Goal: Communication & Community: Answer question/provide support

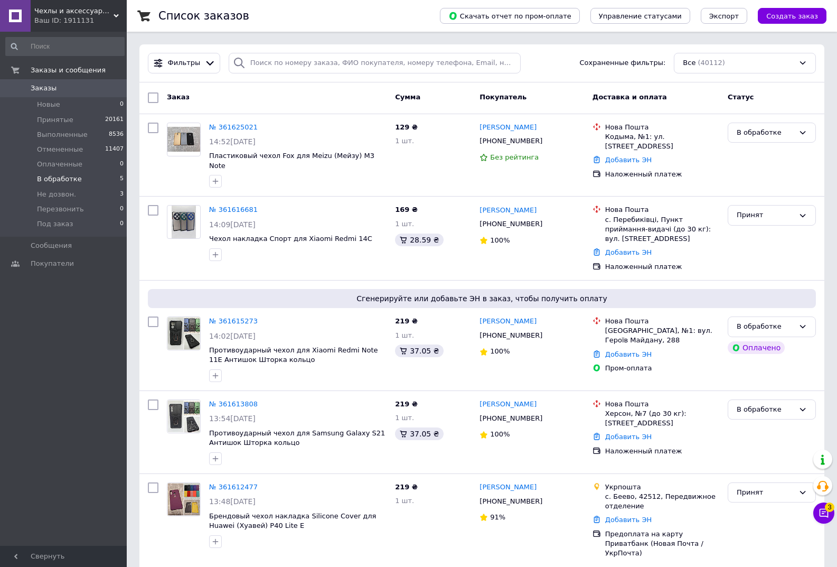
click at [95, 178] on li "В обработке 5" at bounding box center [65, 179] width 130 height 15
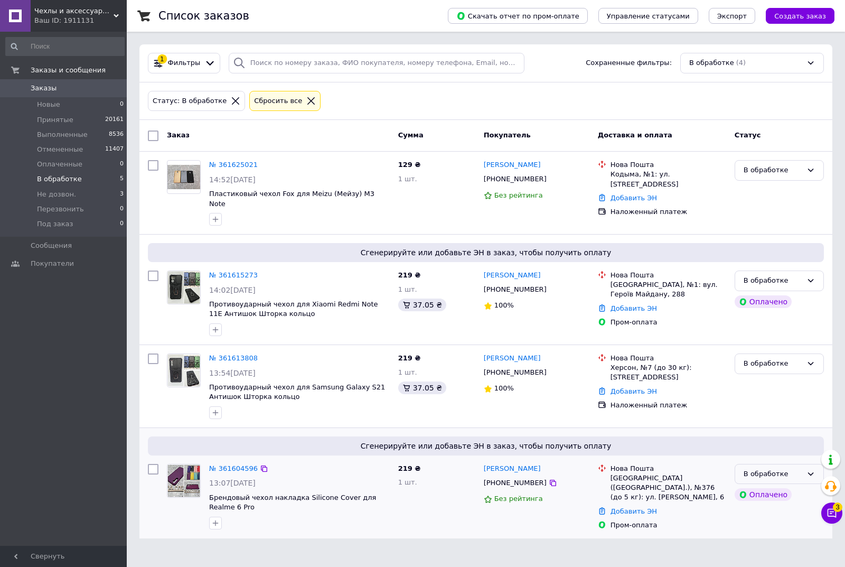
click at [764, 464] on div "В обработке" at bounding box center [779, 474] width 89 height 21
click at [811, 276] on icon at bounding box center [811, 280] width 8 height 8
click at [766, 293] on li "Принят" at bounding box center [779, 303] width 88 height 20
click at [96, 191] on li "Не дозвон. 3" at bounding box center [65, 194] width 130 height 15
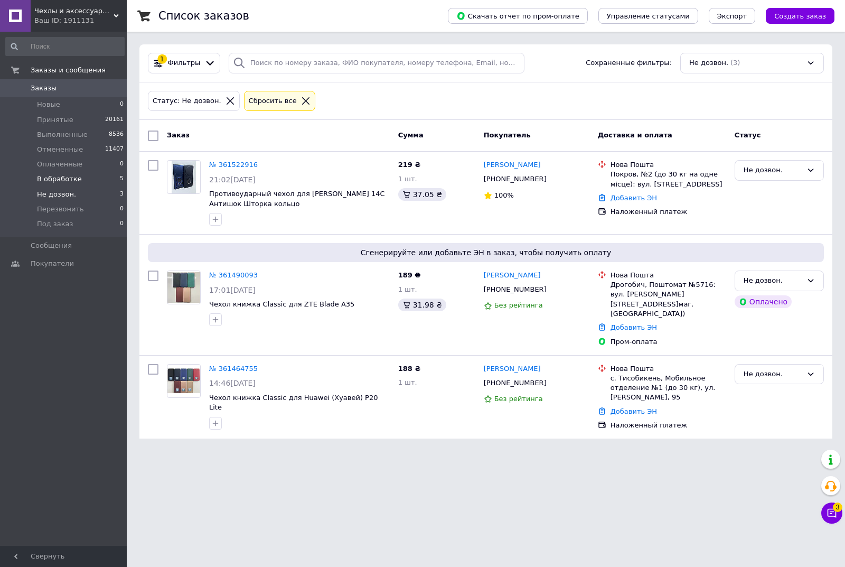
click at [86, 180] on li "В обработке 5" at bounding box center [65, 179] width 130 height 15
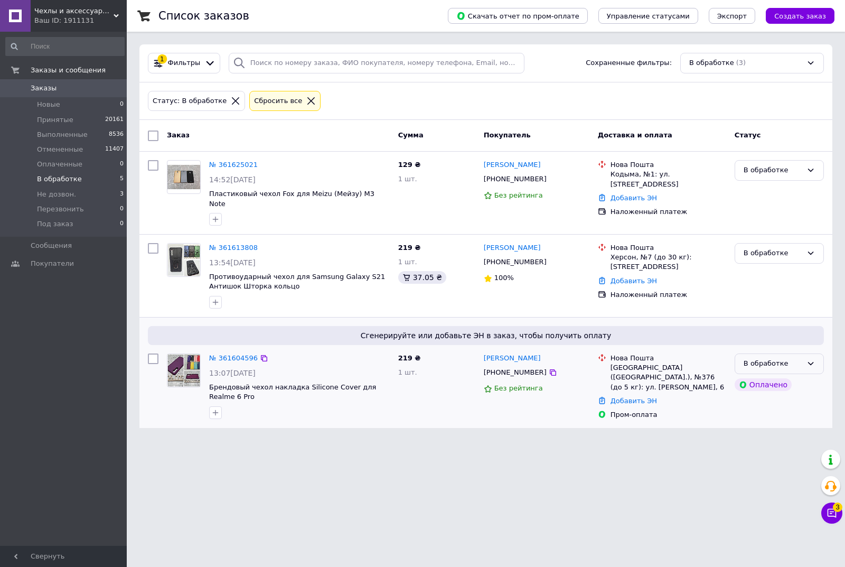
click at [792, 358] on div "В обработке" at bounding box center [773, 363] width 59 height 11
click at [768, 376] on li "Принят" at bounding box center [779, 386] width 88 height 20
click at [680, 440] on html "Чехлы и аксессуары | Mob4 Ваш ID: 1911131 Сайт Чехлы и аксессуары | Mob4 Кабине…" at bounding box center [422, 220] width 845 height 440
click at [833, 513] on icon at bounding box center [832, 513] width 11 height 11
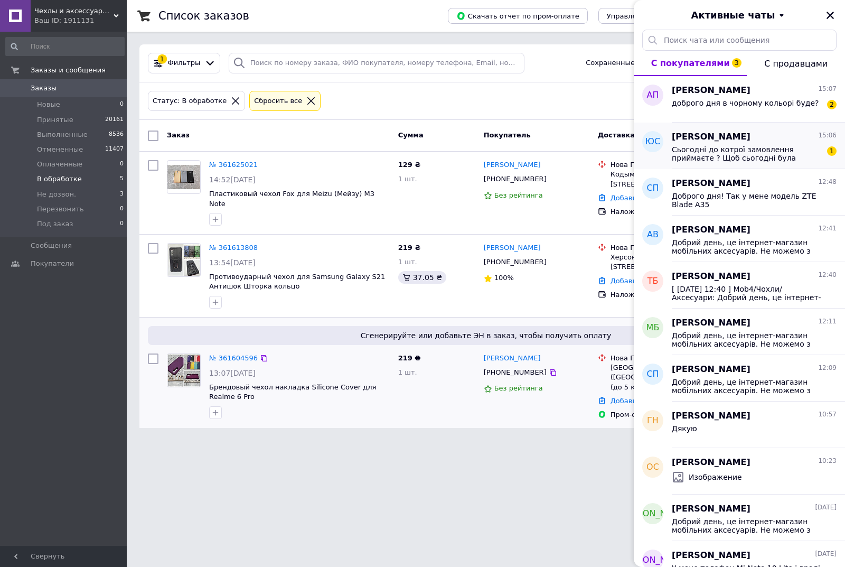
click at [758, 152] on span "Сьогодні до котрої замовлення приймаєте ? Щоб сьогодні була відправка ?" at bounding box center [747, 153] width 150 height 17
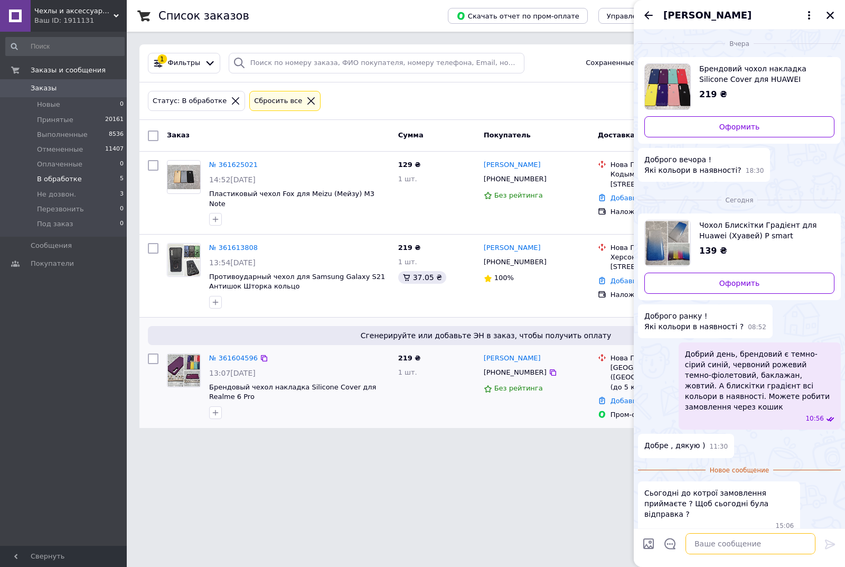
click at [762, 552] on textarea at bounding box center [751, 543] width 130 height 21
type textarea "С"
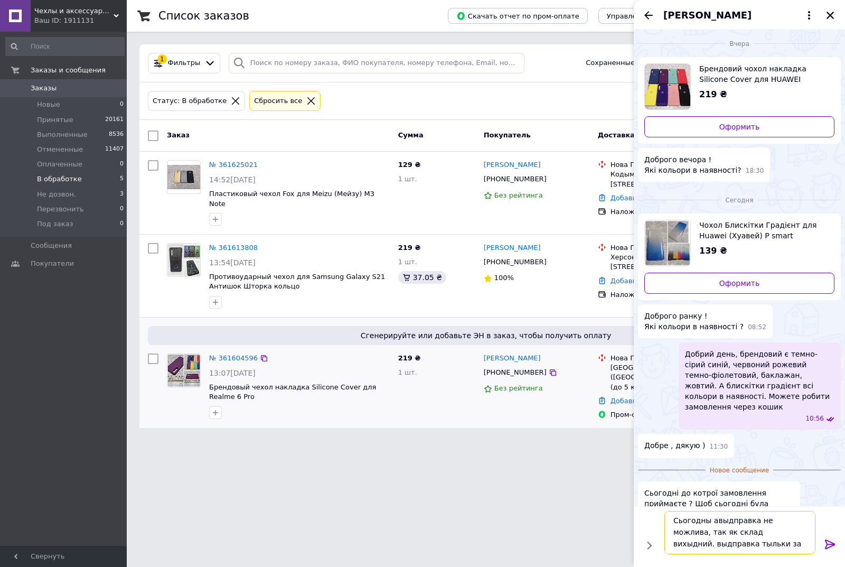
scroll to position [1, 0]
type textarea "Сьогодны авыдправка не можлива, так як склад вихыдний. выдправка тыльки завтра"
click at [831, 545] on icon at bounding box center [830, 544] width 13 height 13
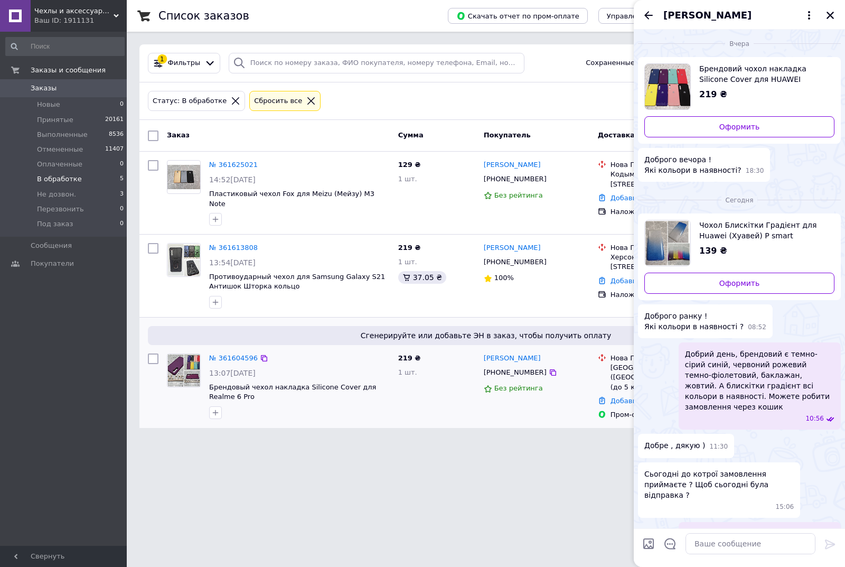
scroll to position [22, 0]
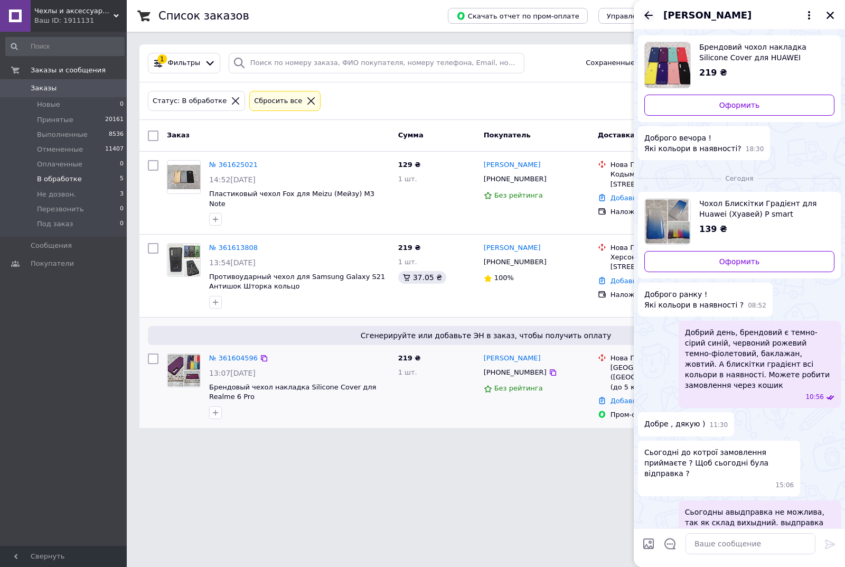
click at [650, 21] on icon "Назад" at bounding box center [648, 15] width 13 height 13
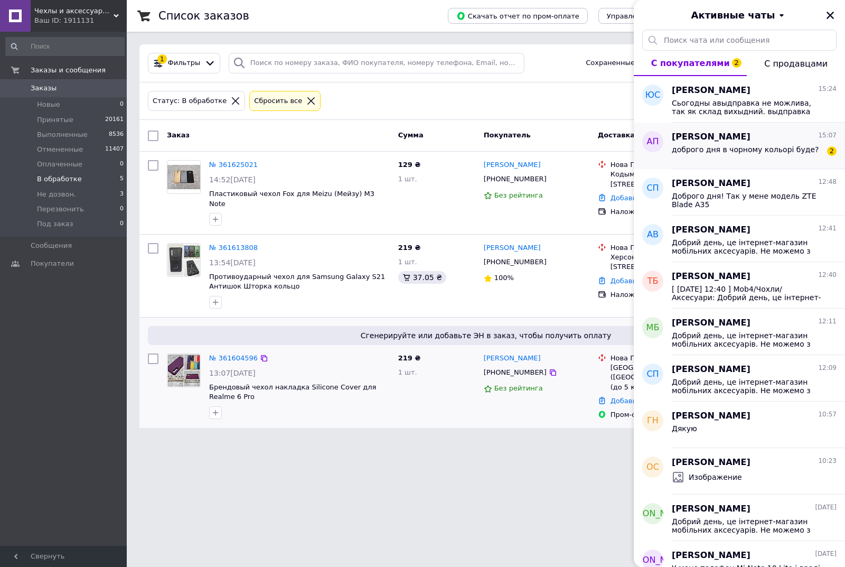
click at [730, 168] on div "Андрій Павелко 15:07 доброго дня в чорному кольорі буде? 2" at bounding box center [758, 146] width 173 height 46
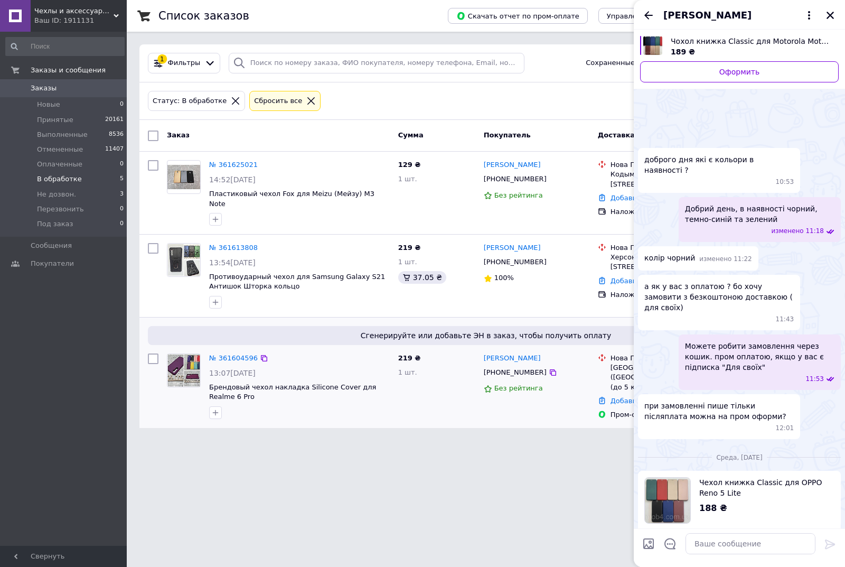
scroll to position [293, 0]
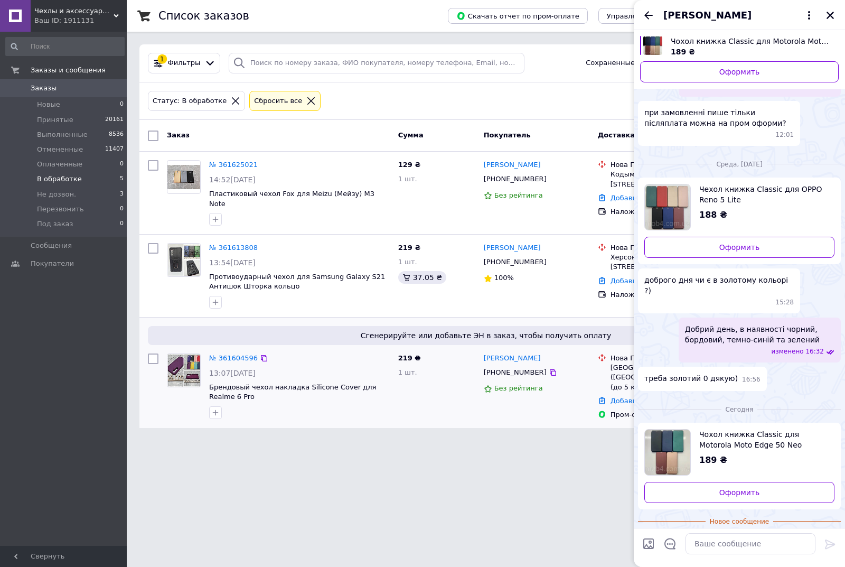
click at [755, 429] on span "Чохол книжка Classic для Motorola Moto Edge 50 Neo" at bounding box center [762, 439] width 127 height 21
click at [677, 11] on span "Андрій Павелко" at bounding box center [707, 15] width 88 height 14
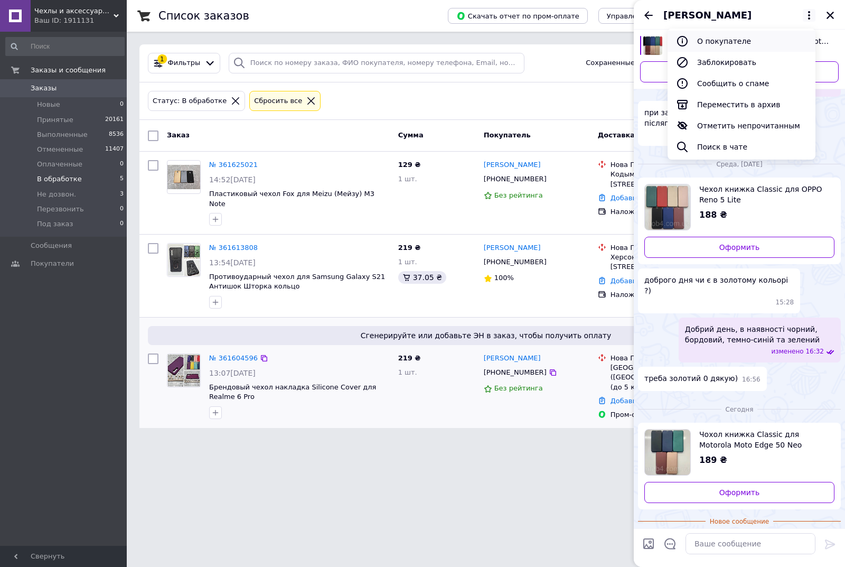
click at [696, 45] on button "О покупателе" at bounding box center [742, 41] width 148 height 21
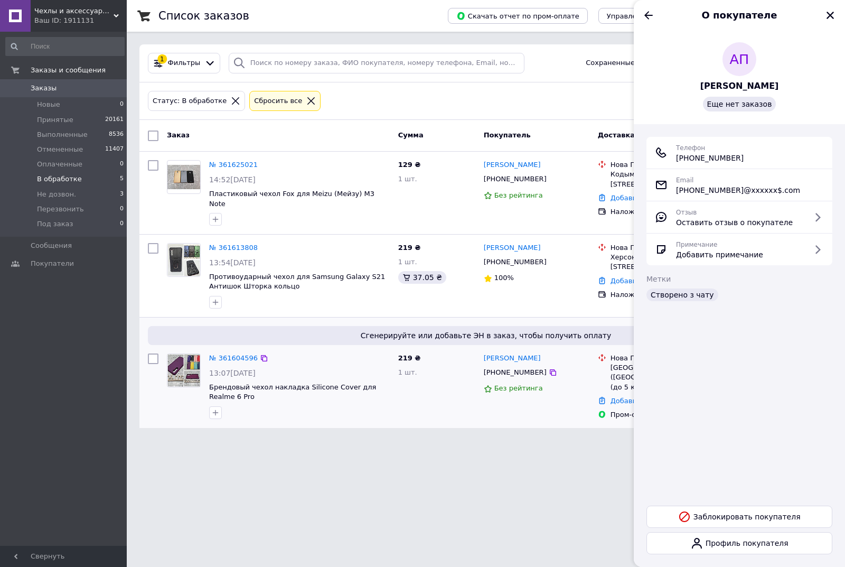
drag, startPoint x: 758, startPoint y: 87, endPoint x: 690, endPoint y: 85, distance: 68.2
click at [690, 85] on div "АП Андрій Павелко Еще нет заказов" at bounding box center [739, 76] width 186 height 69
copy span "Андрій Павелко"
drag, startPoint x: 822, startPoint y: 18, endPoint x: 828, endPoint y: 16, distance: 5.7
click at [824, 17] on div "О покупателе" at bounding box center [739, 15] width 211 height 30
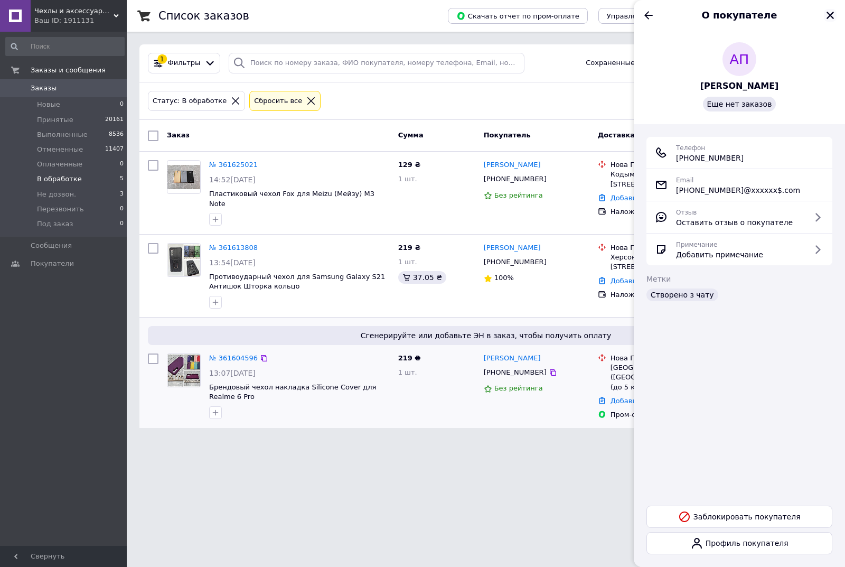
click at [828, 16] on icon "Закрыть" at bounding box center [831, 16] width 10 height 10
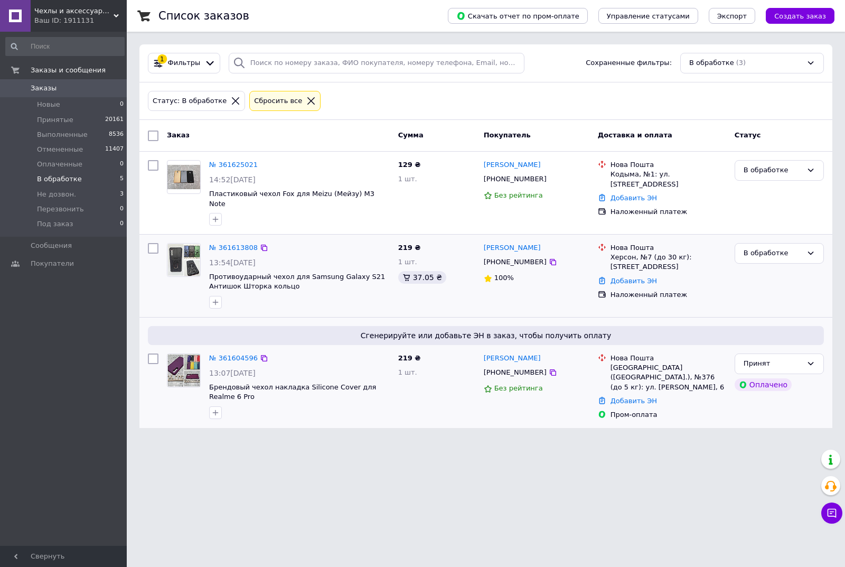
click at [824, 239] on div "В обработке" at bounding box center [779, 276] width 98 height 74
click at [794, 248] on div "В обработке" at bounding box center [773, 253] width 59 height 11
click at [773, 343] on li "Не дозвон." at bounding box center [779, 353] width 88 height 20
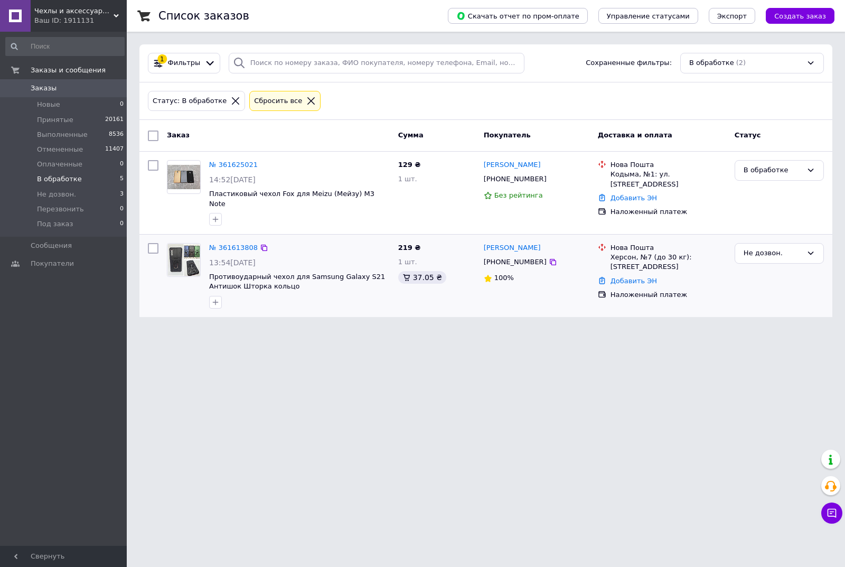
click at [76, 10] on span "Чехлы и аксессуары | Mob4" at bounding box center [73, 11] width 79 height 10
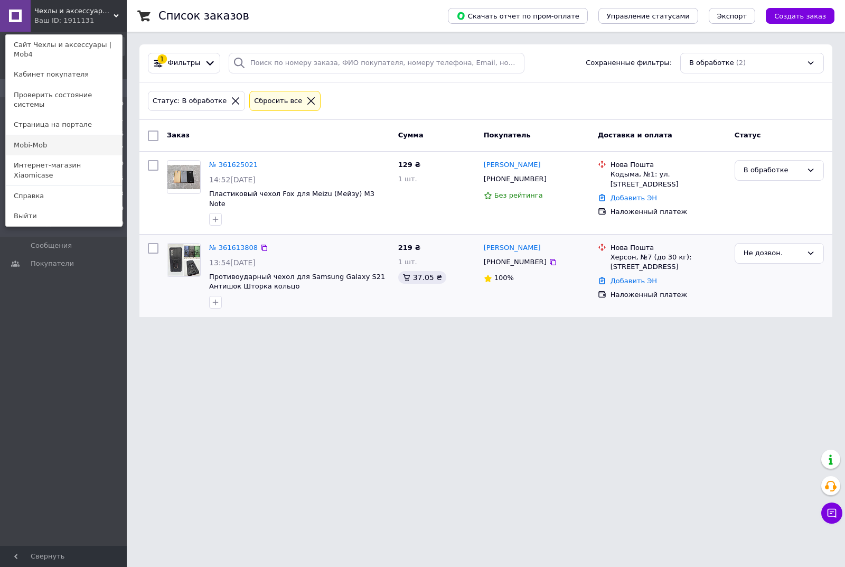
click at [68, 135] on link "Mobi-Mob" at bounding box center [64, 145] width 116 height 20
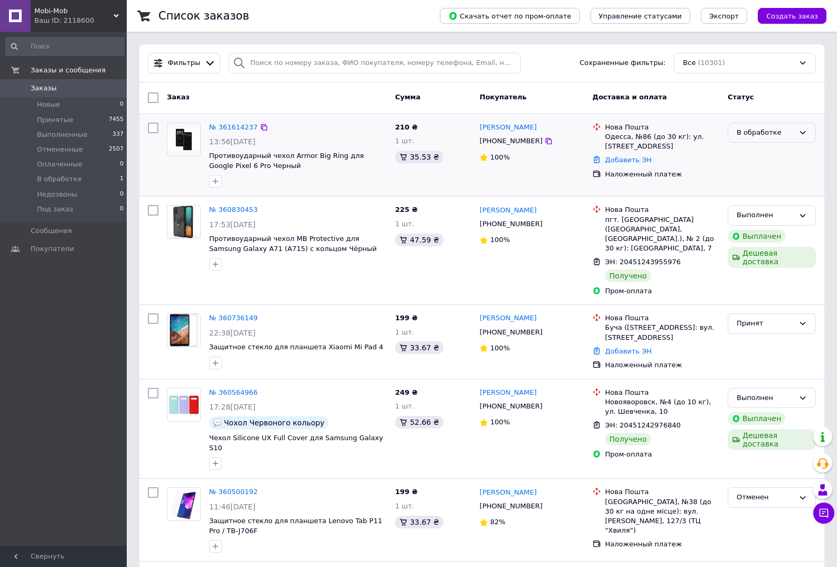
click at [746, 129] on div "В обработке" at bounding box center [766, 132] width 58 height 11
click at [751, 154] on li "Принят" at bounding box center [771, 155] width 87 height 20
click at [90, 15] on span "Mobi-Mob" at bounding box center [73, 11] width 79 height 10
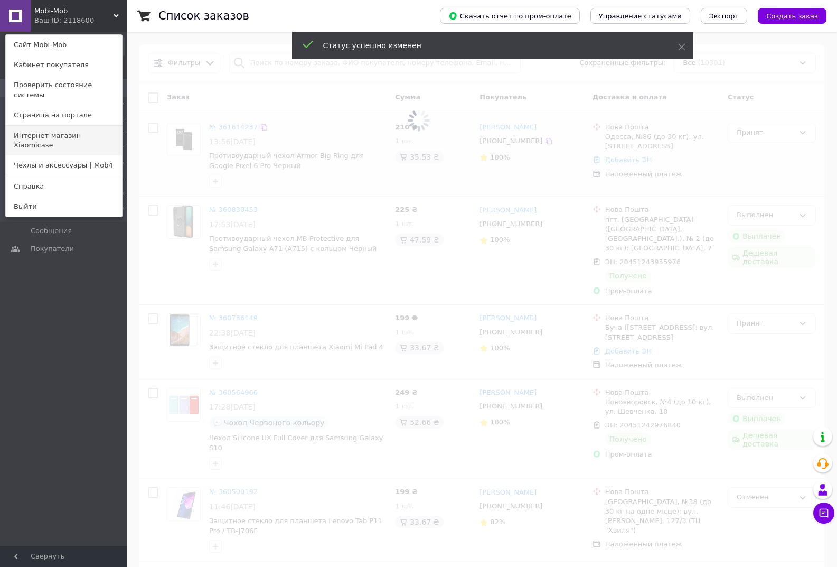
click at [69, 126] on link "Интернет-магазин Xiaomicase" at bounding box center [64, 141] width 116 height 30
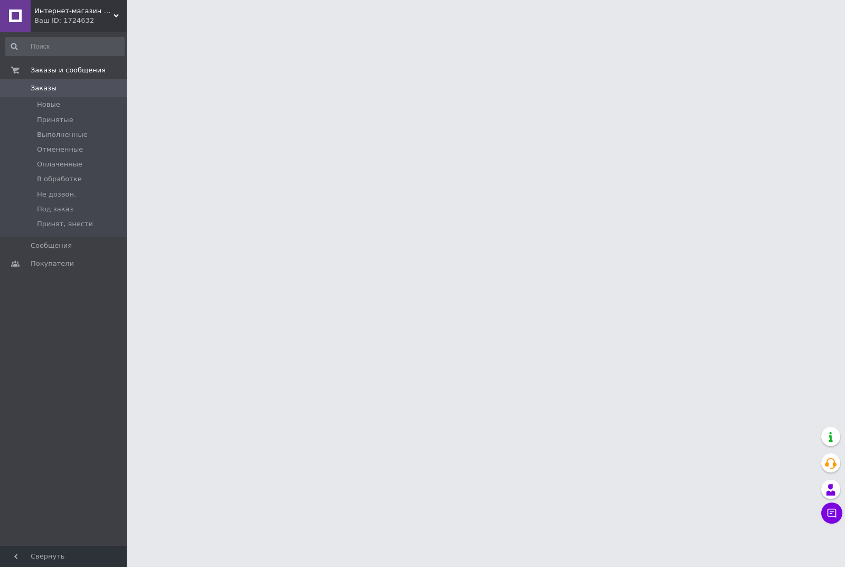
click at [60, 10] on span "Интернет-магазин Xiaomicase" at bounding box center [73, 11] width 79 height 10
click at [0, 0] on link "Чехлы и аксессуары | Mob4" at bounding box center [0, 0] width 0 height 0
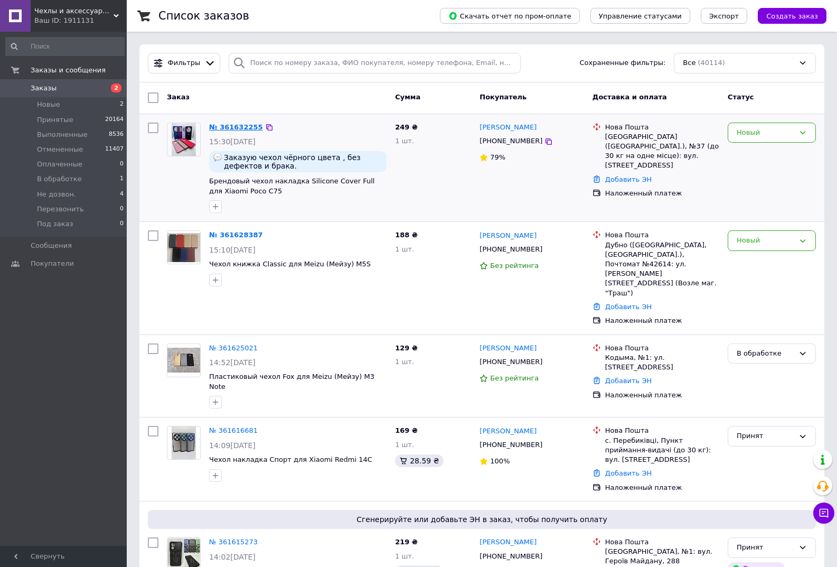
click at [241, 130] on link "№ 361632255" at bounding box center [236, 127] width 54 height 8
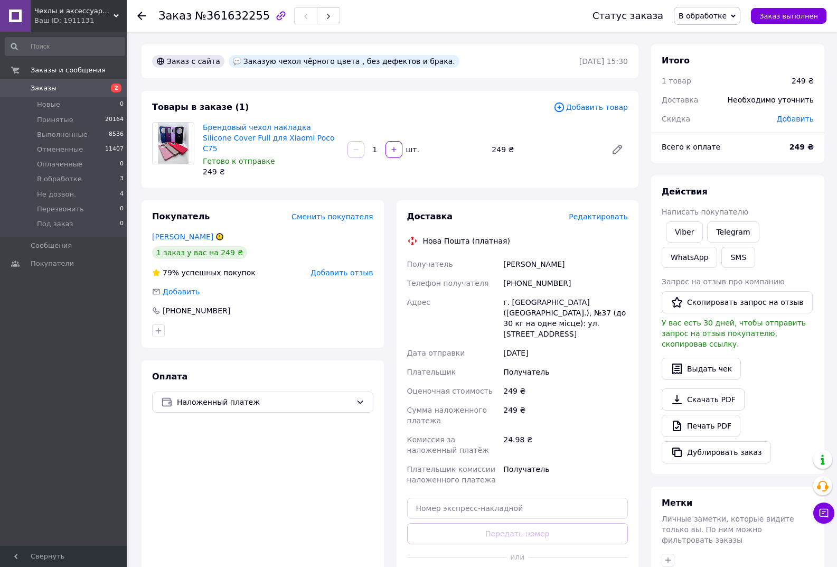
click at [63, 92] on span "Заказы" at bounding box center [64, 88] width 67 height 10
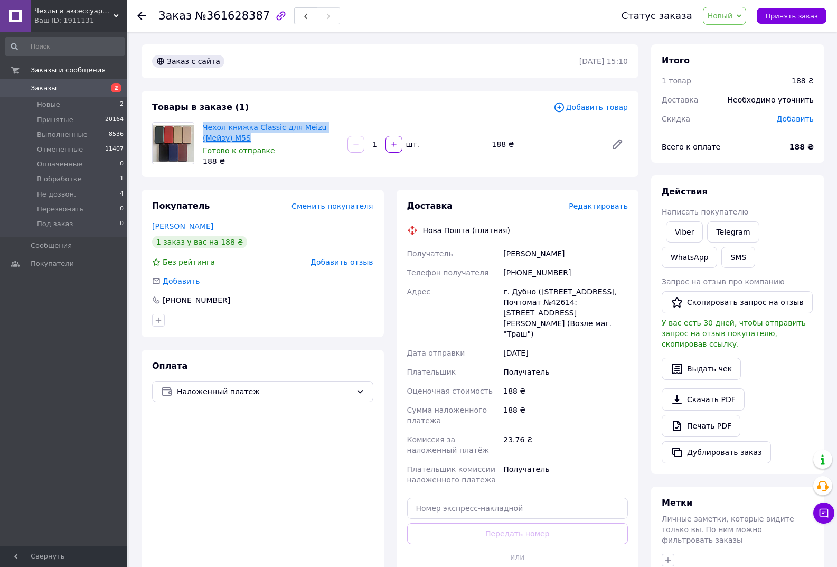
drag, startPoint x: 232, startPoint y: 138, endPoint x: 203, endPoint y: 130, distance: 30.1
click at [203, 130] on span "Чехол книжка Classic для Meizu (Мейзу) M5S" at bounding box center [271, 132] width 136 height 21
copy link "Чехол книжка Classic для Meizu (Мейзу) M5S"
drag, startPoint x: 560, startPoint y: 320, endPoint x: 487, endPoint y: 288, distance: 79.5
click at [487, 288] on div "Получатель Грановська Тетяна Телефон получателя +380630490755 Адрес г. Дубно (Р…" at bounding box center [518, 366] width 226 height 245
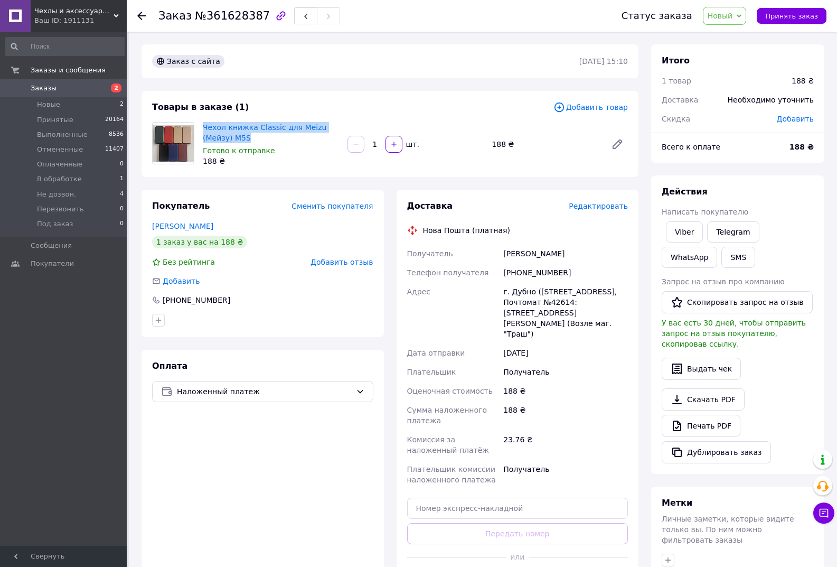
copy div "Адрес г. Дубно (Ровенская обл., Дубенский р-н.), Почтомат №42614: ул. Грушевско…"
drag, startPoint x: 565, startPoint y: 267, endPoint x: 509, endPoint y: 268, distance: 55.5
click at [509, 268] on div "+380630490755" at bounding box center [565, 272] width 129 height 19
copy div "380630490755"
drag, startPoint x: 579, startPoint y: 243, endPoint x: 493, endPoint y: 256, distance: 87.6
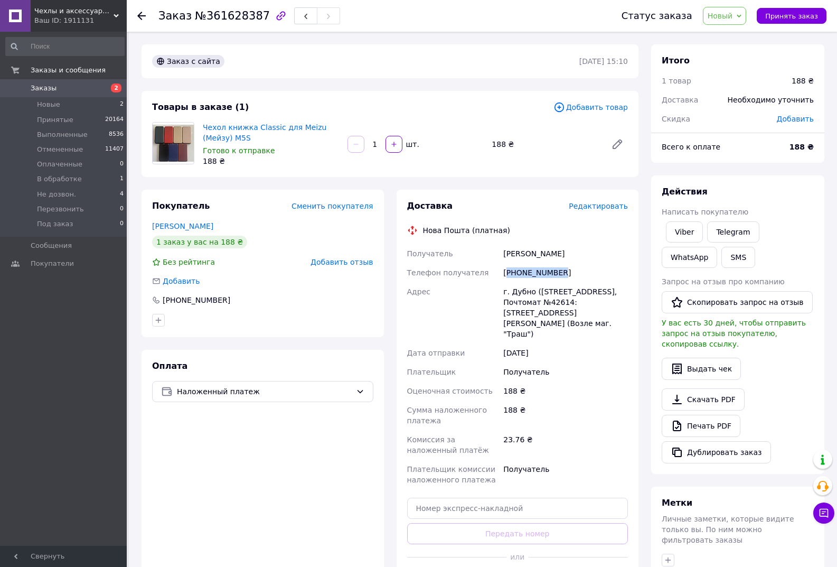
click at [493, 256] on div "Доставка Редактировать Нова Пошта (платная) Получатель Грановська Тетяна Телефо…" at bounding box center [517, 395] width 221 height 391
copy div "Получатель Грановська Тетяна"
click at [724, 20] on span "Новый" at bounding box center [720, 16] width 25 height 8
click at [739, 97] on li "В обработке" at bounding box center [733, 100] width 58 height 16
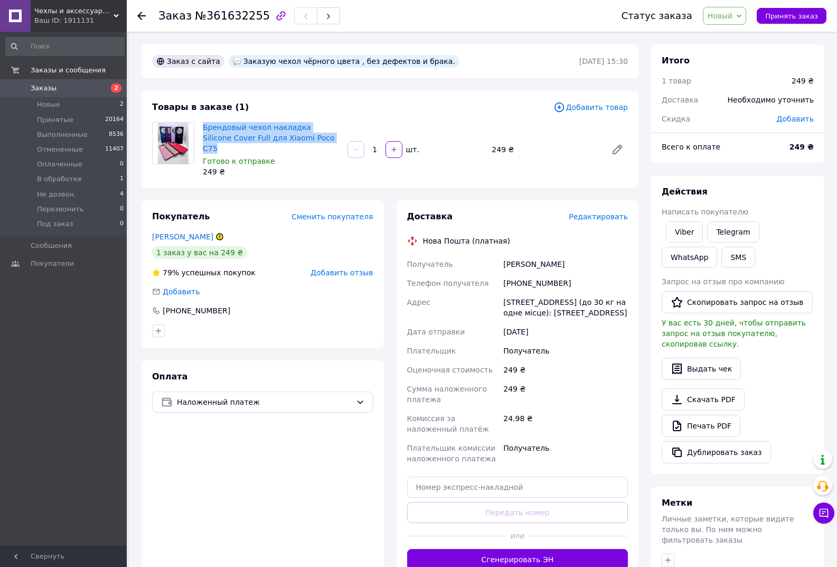
drag, startPoint x: 314, startPoint y: 136, endPoint x: 202, endPoint y: 120, distance: 113.1
click at [202, 120] on div "Брендовый чехол накладка Silicone Cover Full для Xiaomi Poco C75 Готово к отпра…" at bounding box center [271, 149] width 145 height 59
copy link "Брендовый чехол накладка Silicone Cover Full для Xiaomi Poco C75"
drag, startPoint x: 626, startPoint y: 307, endPoint x: 497, endPoint y: 302, distance: 129.0
click at [497, 302] on div "Получатель [PERSON_NAME] Телефон получателя [PHONE_NUMBER] Адрес [STREET_ADDRES…" at bounding box center [518, 361] width 226 height 213
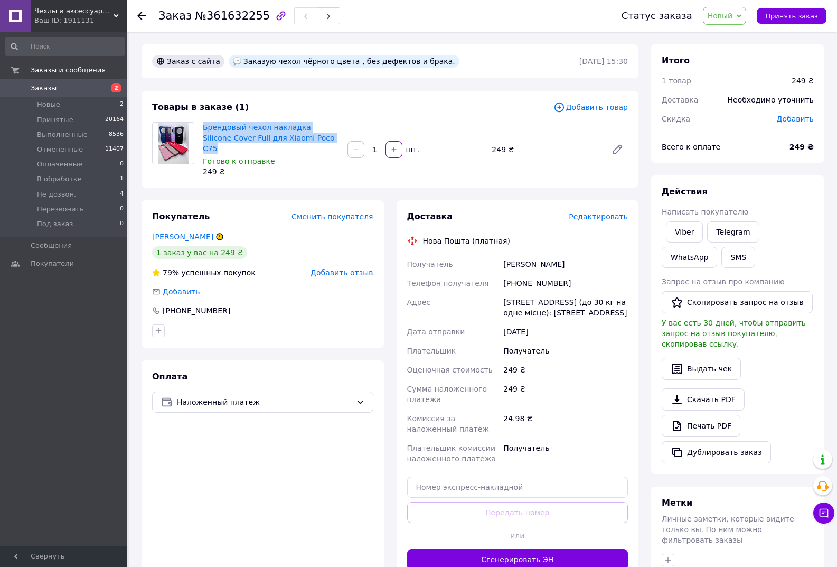
copy div "Адрес [STREET_ADDRESS] (до 30 кг на одне місце): [STREET_ADDRESS]"
drag, startPoint x: 573, startPoint y: 269, endPoint x: 508, endPoint y: 269, distance: 64.4
click at [508, 274] on div "[PHONE_NUMBER]" at bounding box center [565, 283] width 129 height 19
copy div "380955949661"
drag, startPoint x: 569, startPoint y: 241, endPoint x: 498, endPoint y: 250, distance: 71.3
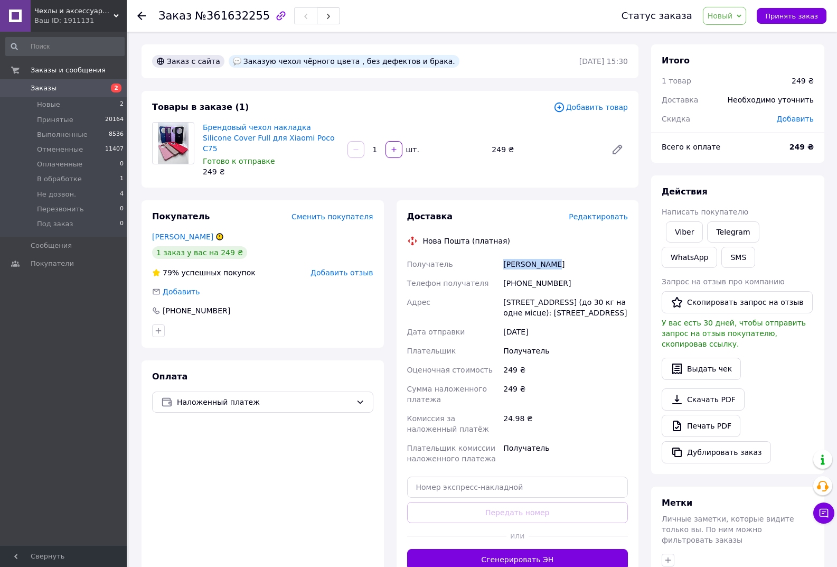
click at [500, 250] on div "Доставка Редактировать Нова Пошта (платная) Получатель [PERSON_NAME] Телефон по…" at bounding box center [517, 390] width 221 height 359
copy div "Получатель [PERSON_NAME]"
click at [724, 14] on span "Новый" at bounding box center [720, 16] width 25 height 8
click at [732, 95] on li "В обработке" at bounding box center [733, 100] width 58 height 16
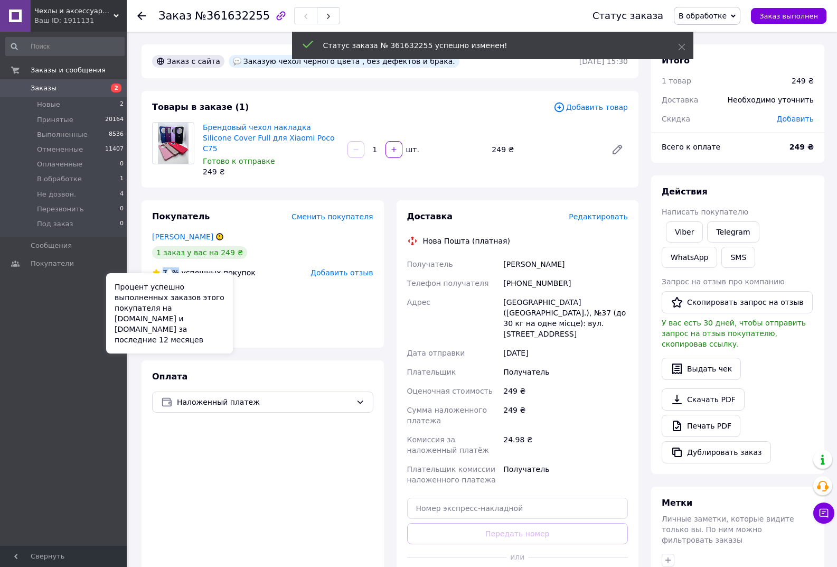
drag, startPoint x: 237, startPoint y: 265, endPoint x: 164, endPoint y: 264, distance: 73.4
click at [164, 267] on div "79% успешных покупок Добавить отзыв" at bounding box center [262, 272] width 221 height 11
copy span "79%"
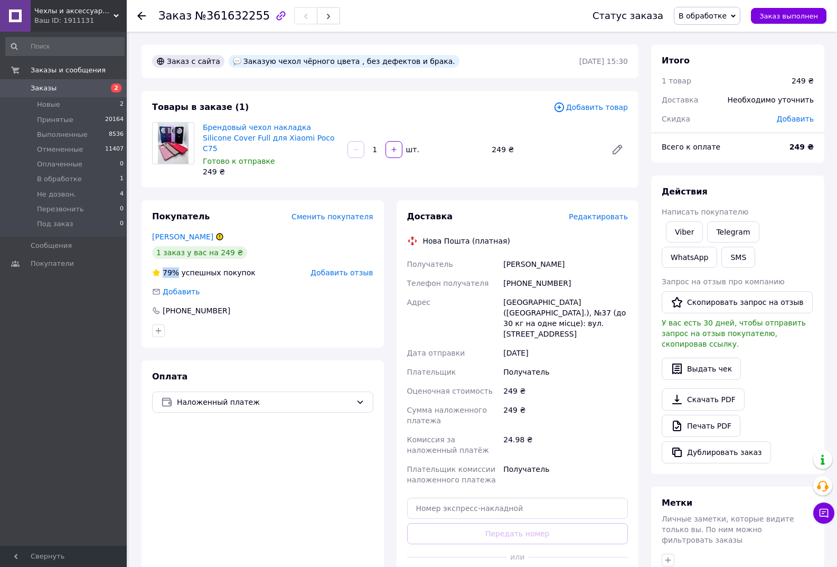
copy span "79%"
click at [187, 232] on link "[PERSON_NAME]" at bounding box center [182, 236] width 61 height 8
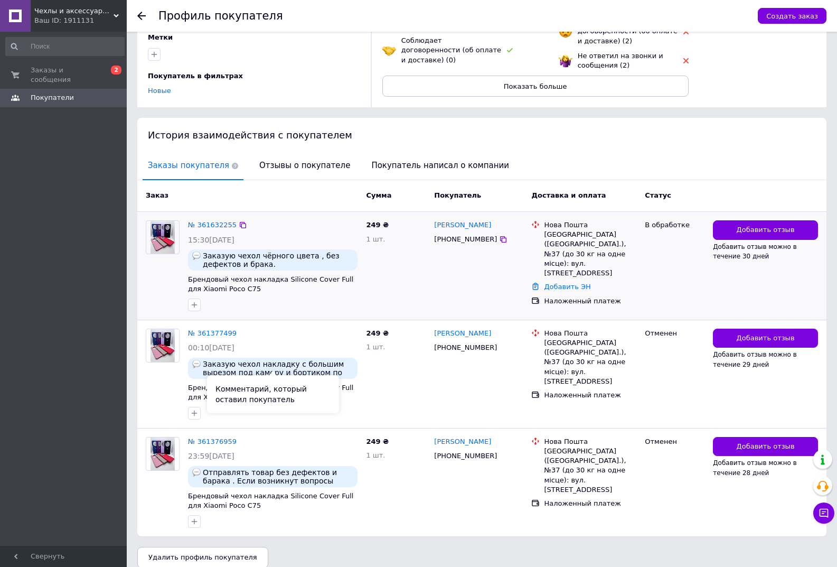
scroll to position [129, 0]
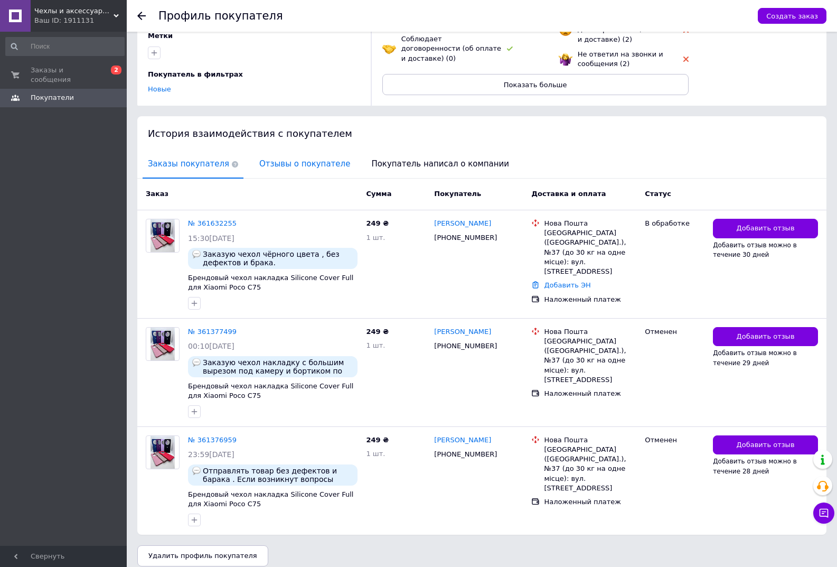
click at [293, 156] on span "Отзывы о покупателе" at bounding box center [304, 164] width 101 height 27
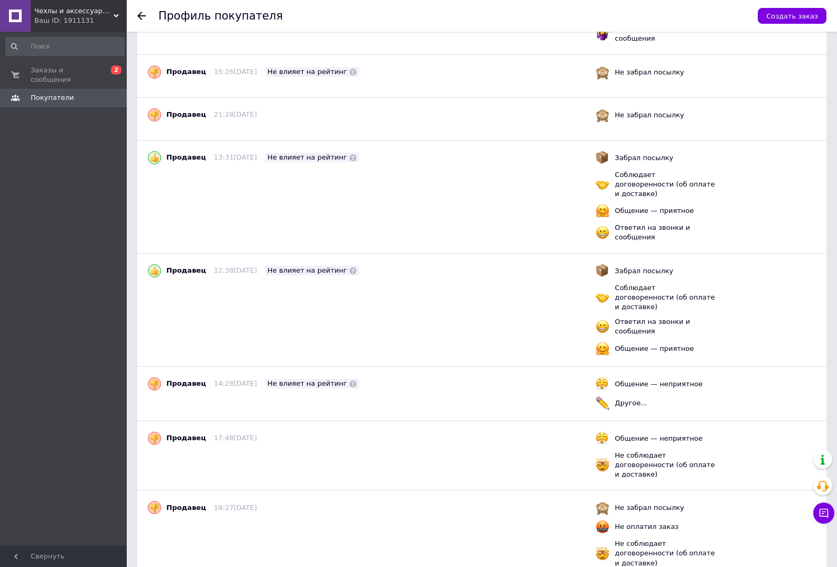
scroll to position [710, 0]
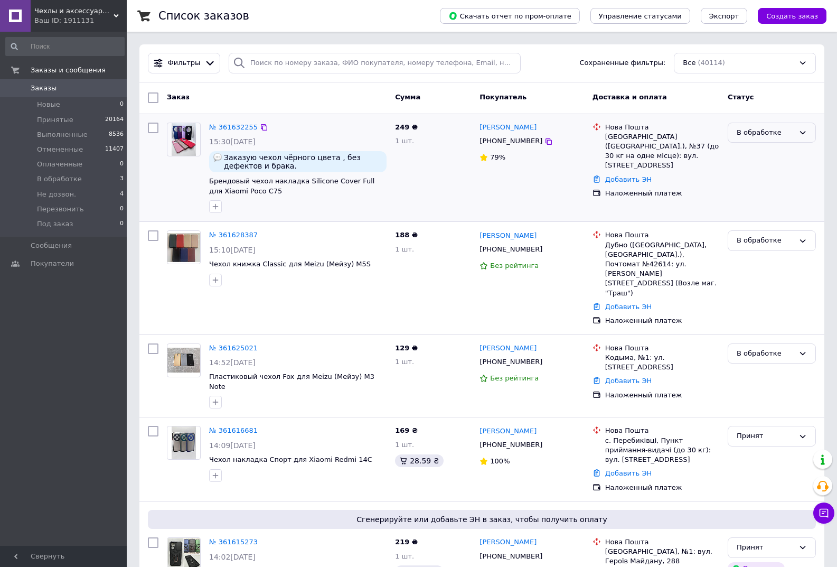
click at [746, 128] on div "В обработке" at bounding box center [766, 132] width 58 height 11
click at [749, 159] on li "Принят" at bounding box center [771, 155] width 87 height 20
click at [827, 511] on icon at bounding box center [824, 513] width 11 height 11
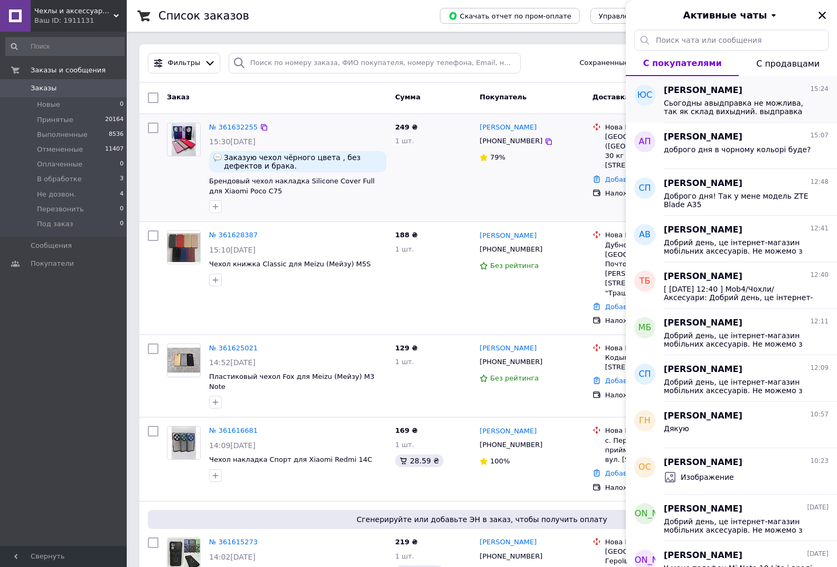
click at [717, 106] on span "Сьогодны авыдправка не можлива, так як склад вихыдний. выдправка тыльки завтра" at bounding box center [739, 107] width 150 height 17
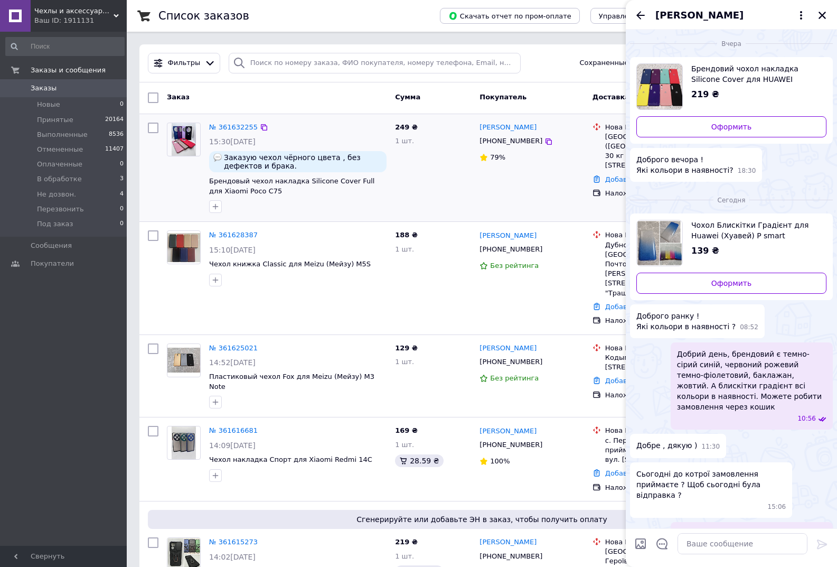
scroll to position [22, 0]
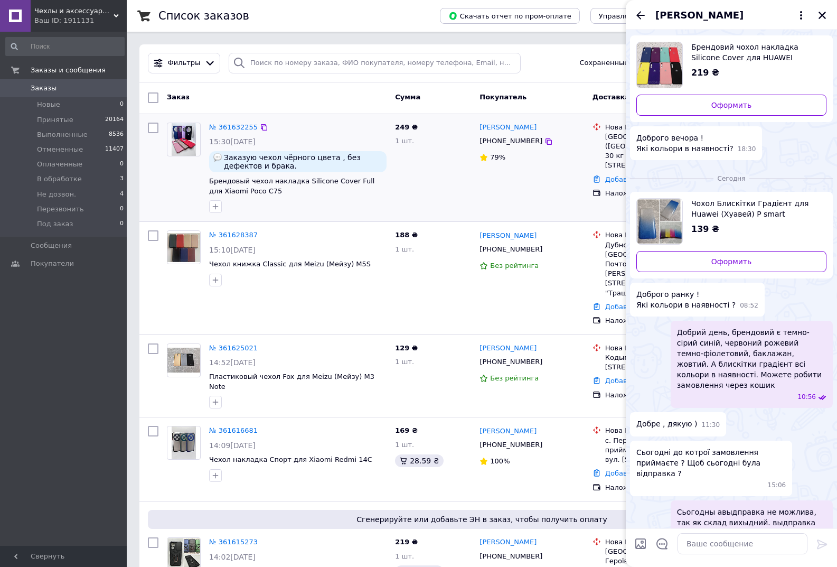
drag, startPoint x: 794, startPoint y: 507, endPoint x: 811, endPoint y: 497, distance: 20.1
click at [811, 507] on span "Сьогодны авыдправка не можлива, так як склад вихыдний. выдправка тыльки завтра" at bounding box center [751, 523] width 149 height 32
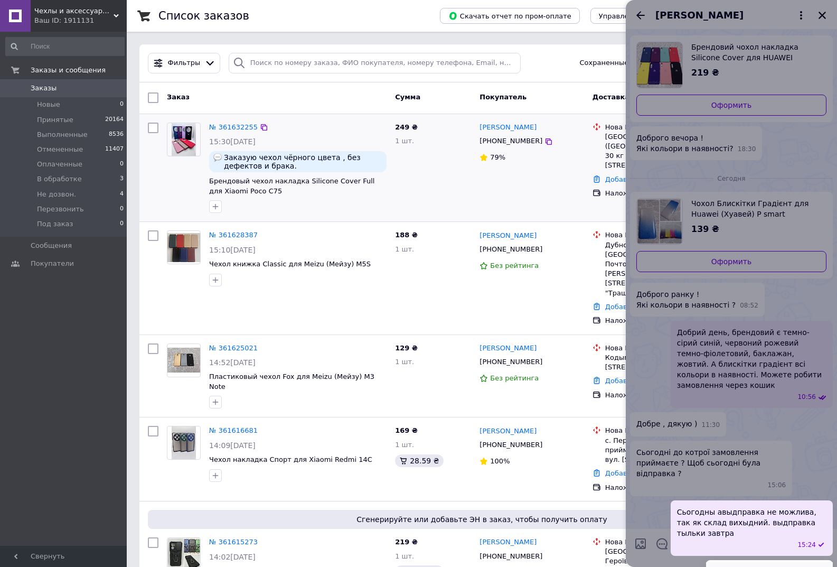
click at [790, 562] on button "Редактировать" at bounding box center [769, 572] width 127 height 21
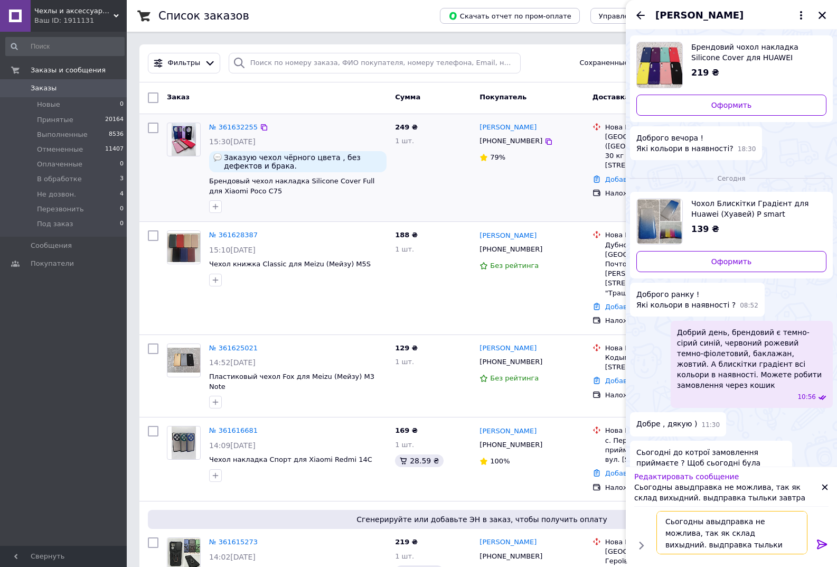
click at [700, 520] on textarea "Сьогодны авыдправка не можлива, так як склад вихыдний. выдправка тыльки завтра" at bounding box center [732, 532] width 151 height 43
drag, startPoint x: 709, startPoint y: 520, endPoint x: 698, endPoint y: 522, distance: 11.9
click at [698, 522] on textarea "Сьогодні авыдправка не можлива, так як склад вихыдний. выдправка тыльки завтра" at bounding box center [732, 532] width 151 height 43
click at [704, 533] on textarea "Сьогодні відправка не можлива, так як склад вихыдний. выдправка тыльки завтра" at bounding box center [732, 532] width 151 height 43
click at [728, 529] on textarea "Сьогодні відправка не можлива, так як склад вихідний. выдправка тыльки завтра" at bounding box center [732, 532] width 151 height 43
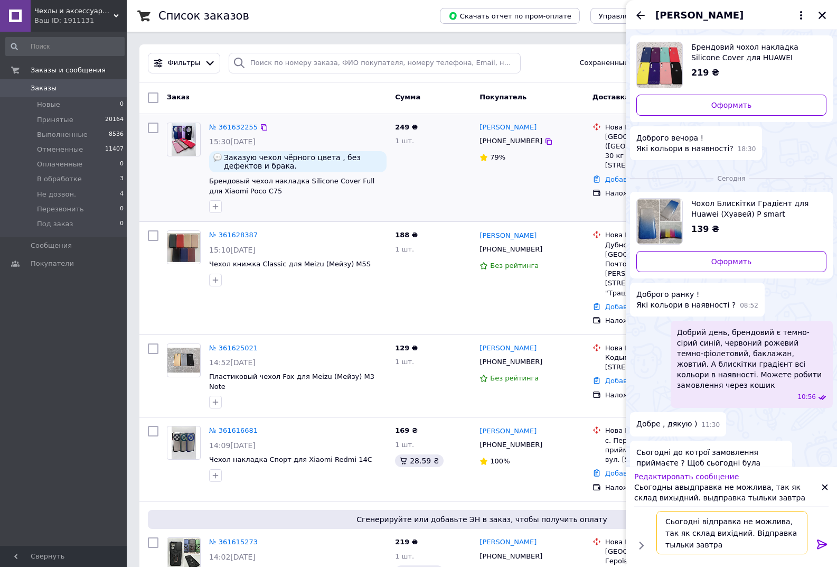
click at [763, 533] on textarea "Сьогодні відправка не можлива, так як склад вихідний. Відправка тыльки завтра" at bounding box center [732, 532] width 151 height 43
type textarea "Сьогодні відправка не можлива, так як склад вихідний. Відправка тільки завтра"
click at [815, 548] on div at bounding box center [822, 545] width 21 height 25
click at [815, 543] on div at bounding box center [822, 545] width 21 height 25
click at [820, 542] on icon at bounding box center [822, 544] width 13 height 13
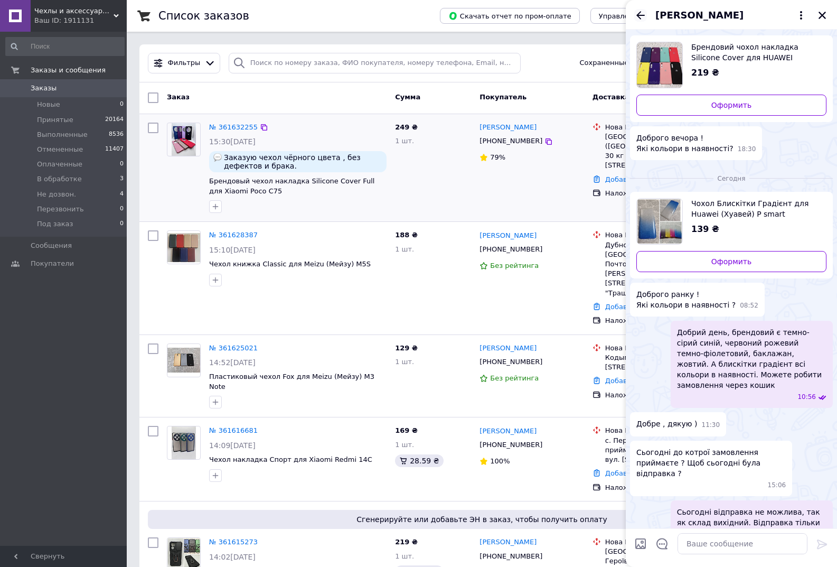
click at [635, 19] on icon "Назад" at bounding box center [640, 15] width 13 height 13
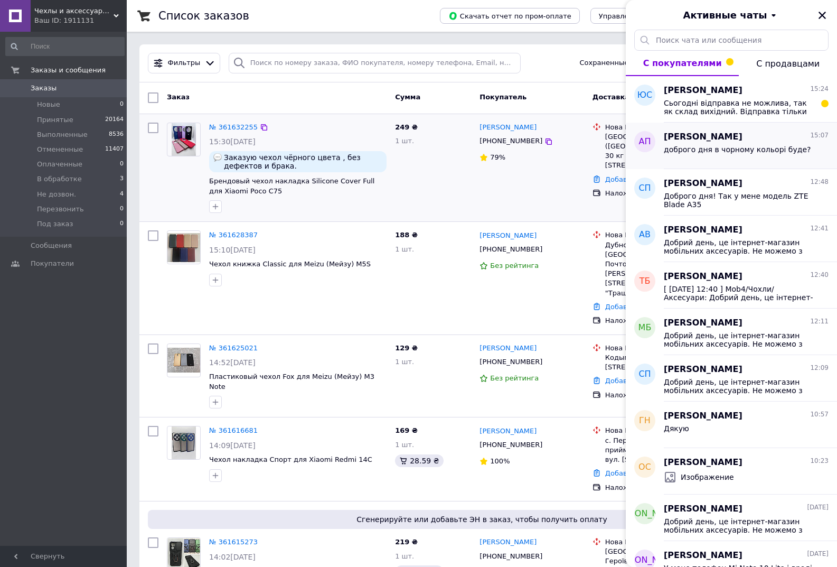
click at [737, 140] on div "Андрій Павелко 15:07" at bounding box center [746, 137] width 165 height 12
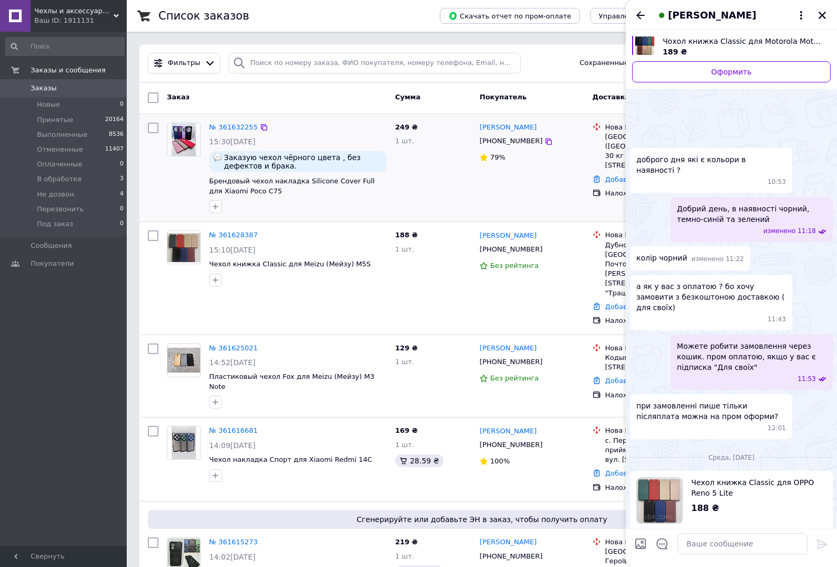
scroll to position [274, 0]
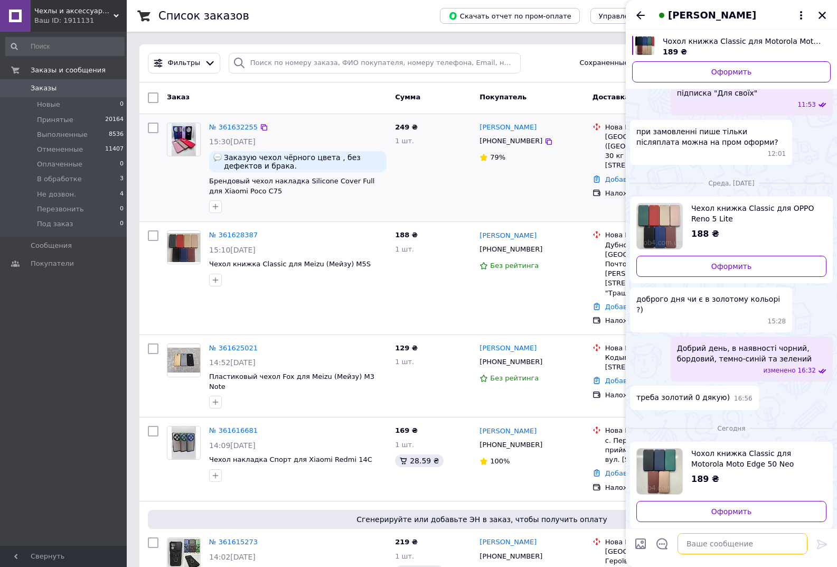
click at [701, 541] on textarea at bounding box center [743, 543] width 130 height 21
type textarea "Добрий день, так можете робити замовлення через кошик"
click at [819, 551] on button at bounding box center [822, 545] width 13 height 14
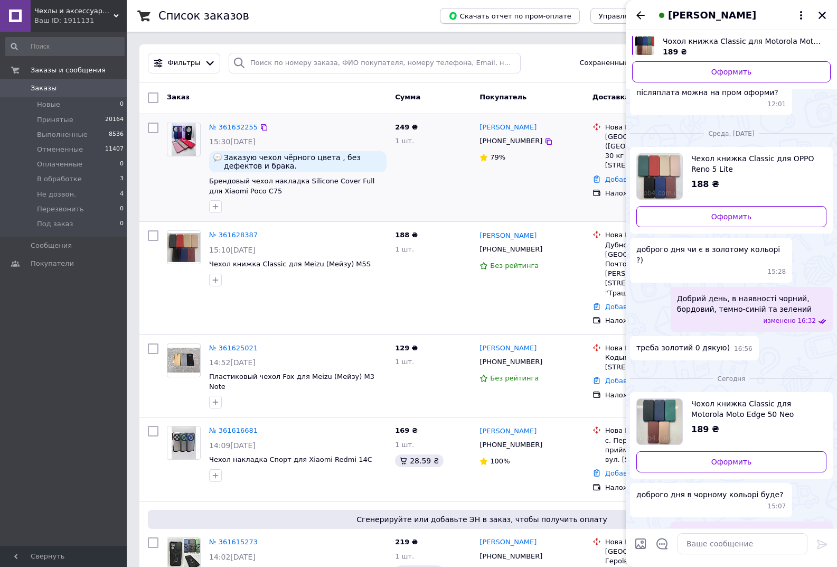
scroll to position [325, 0]
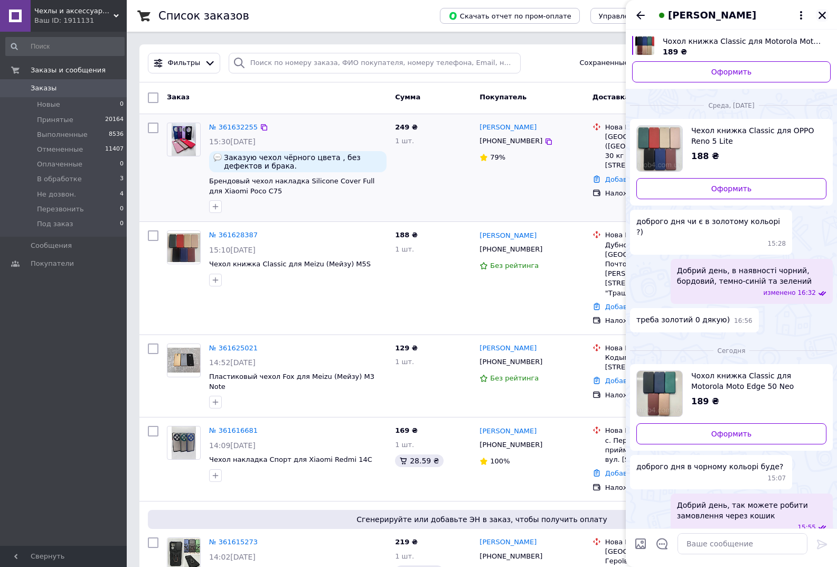
click at [820, 11] on icon "Закрыть" at bounding box center [823, 16] width 10 height 10
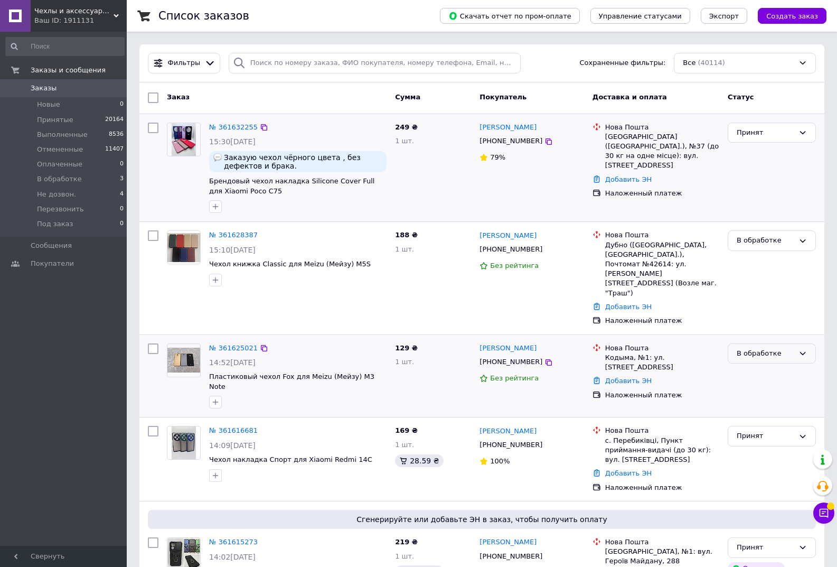
click at [758, 348] on div "В обработке" at bounding box center [766, 353] width 58 height 11
drag, startPoint x: 757, startPoint y: 340, endPoint x: 757, endPoint y: 395, distance: 55.5
click at [757, 395] on ul "Принят Выполнен Отменен Оплаченный Не дозвон. Перезвонить Под заказ" at bounding box center [771, 409] width 87 height 88
click at [757, 404] on li "Отменен" at bounding box center [771, 414] width 87 height 20
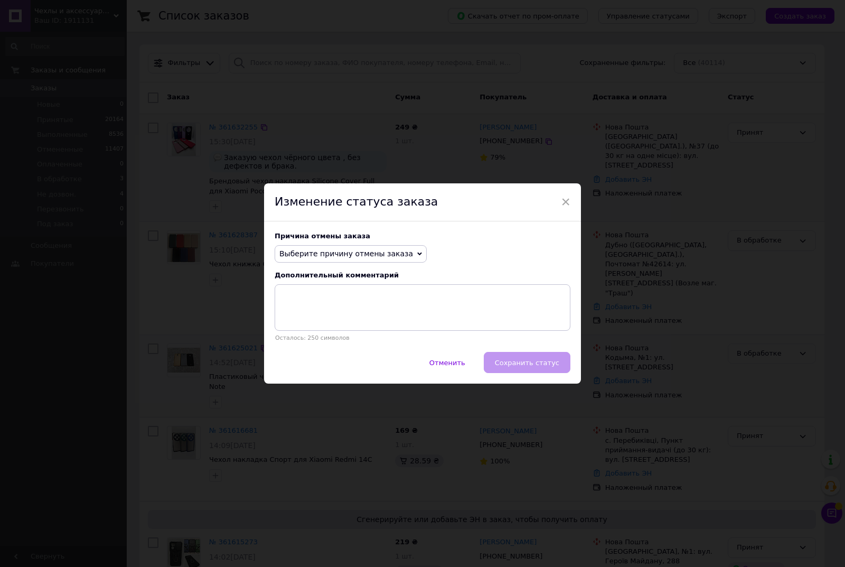
click at [343, 252] on span "Выберите причину отмены заказа" at bounding box center [346, 253] width 134 height 8
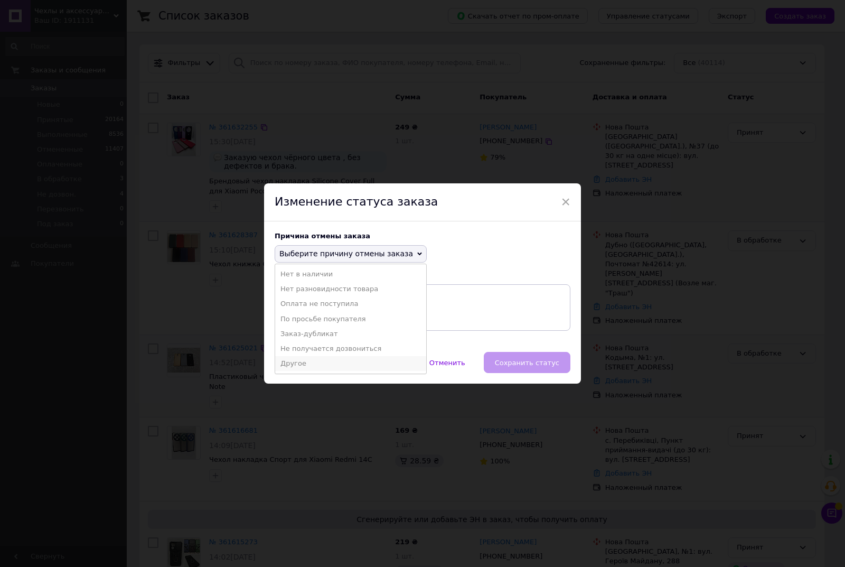
click at [309, 362] on li "Другое" at bounding box center [350, 363] width 151 height 15
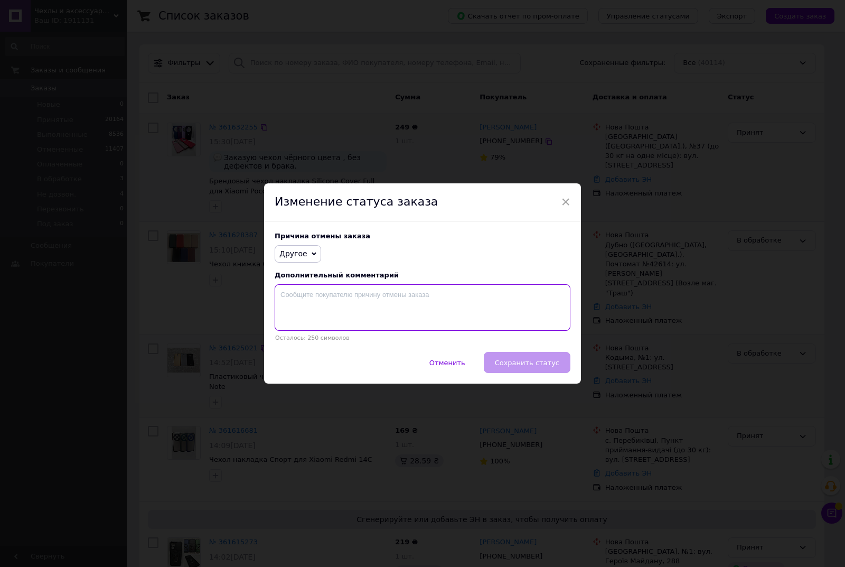
click at [357, 327] on textarea at bounding box center [423, 307] width 296 height 46
drag, startPoint x: 336, startPoint y: 295, endPoint x: 324, endPoint y: 275, distance: 23.5
click at [318, 292] on textarea "Умови оплаьт" at bounding box center [423, 307] width 296 height 46
type textarea "Умови доставки не влаштовують"
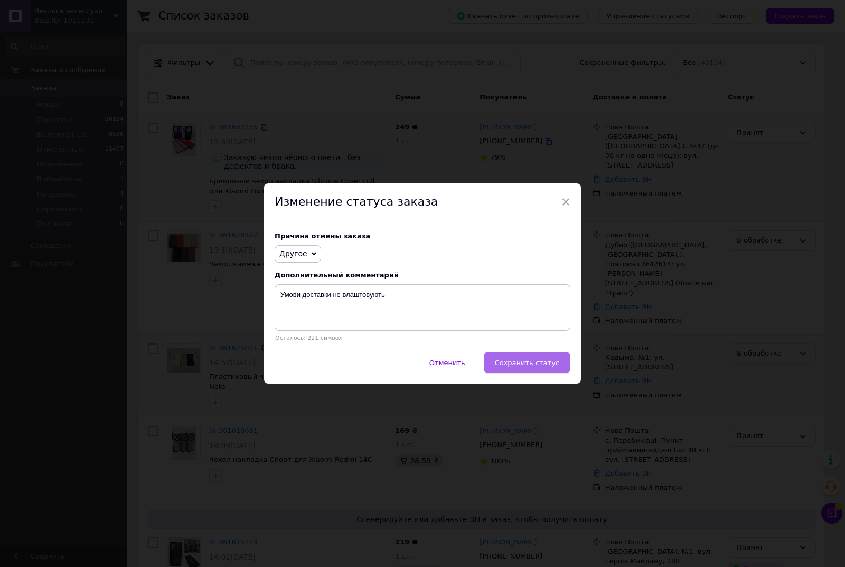
click at [538, 364] on span "Сохранить статус" at bounding box center [527, 363] width 64 height 8
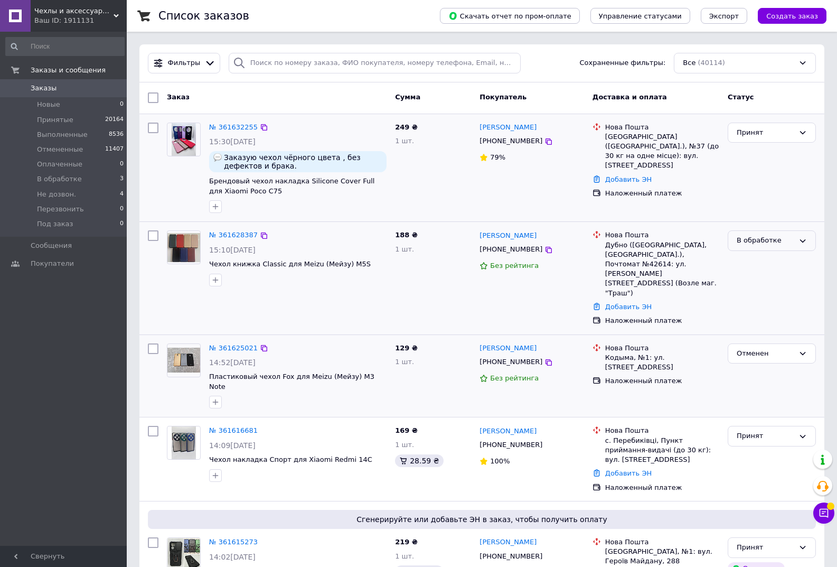
click at [763, 235] on div "В обработке" at bounding box center [772, 240] width 88 height 21
click at [765, 260] on li "Принят" at bounding box center [771, 263] width 87 height 20
click at [64, 11] on span "Чехлы и аксессуары | Mob4" at bounding box center [73, 11] width 79 height 10
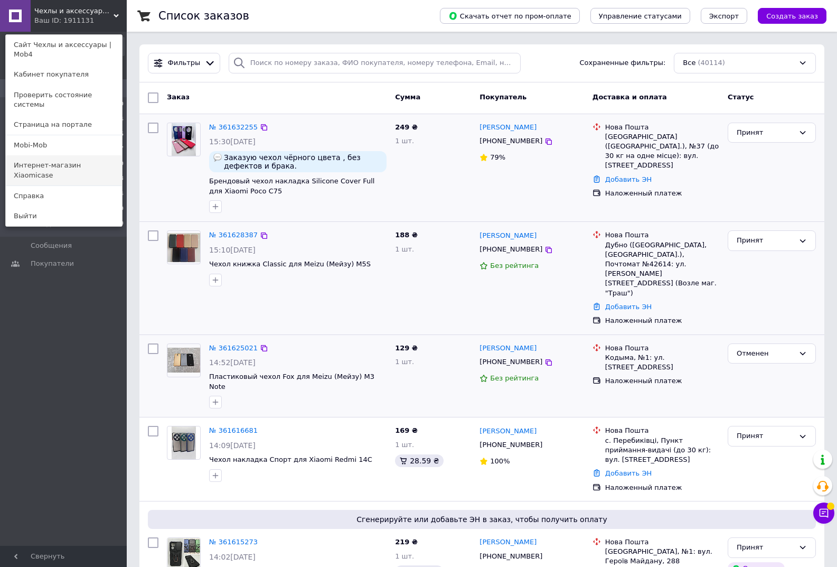
click at [80, 155] on link "Интернет-магазин Xiaomicase" at bounding box center [64, 170] width 116 height 30
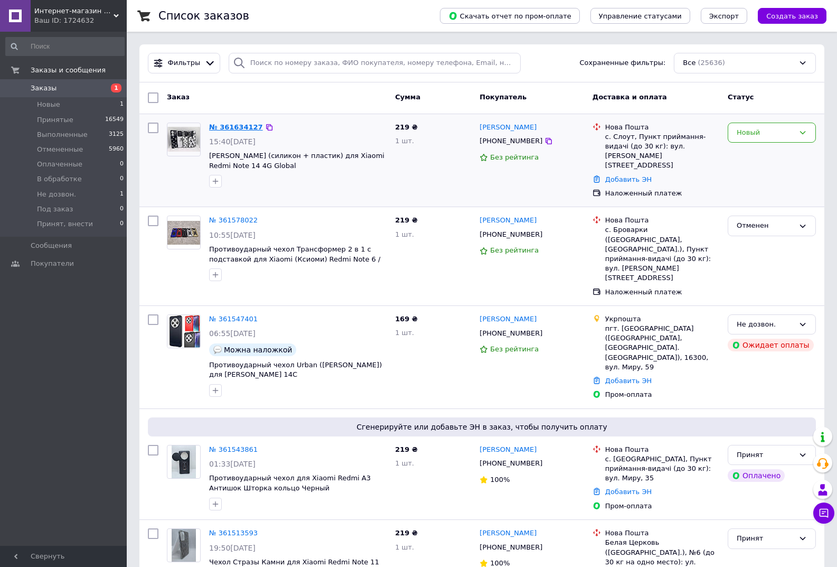
drag, startPoint x: 223, startPoint y: 120, endPoint x: 219, endPoint y: 125, distance: 6.8
click at [767, 136] on div "Новый" at bounding box center [766, 132] width 58 height 11
click at [763, 199] on li "Не дозвон." at bounding box center [771, 199] width 87 height 20
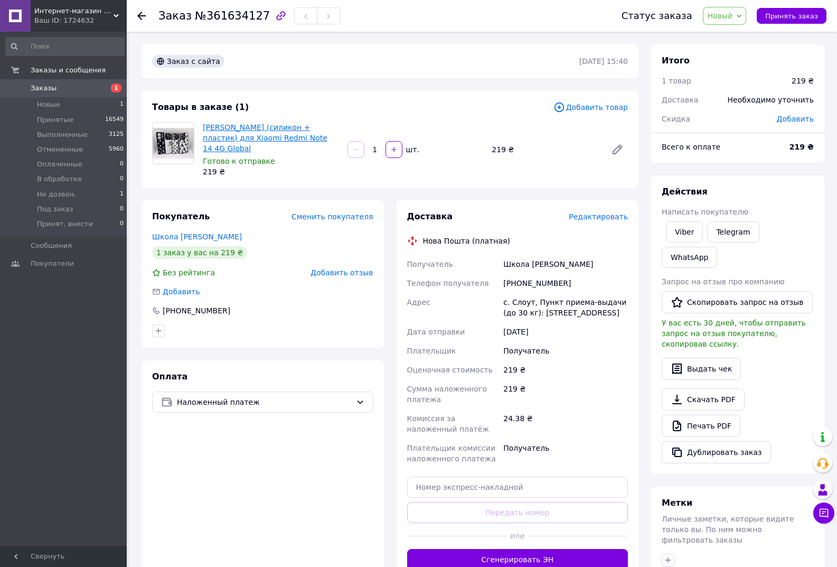
drag, startPoint x: 237, startPoint y: 151, endPoint x: 204, endPoint y: 127, distance: 40.2
click at [204, 127] on span "[PERSON_NAME] (силикон + пластик) для Xiaomi Redmi Note 14 4G Global" at bounding box center [271, 138] width 136 height 32
copy link "[PERSON_NAME] (силикон + пластик) для Xiaomi Redmi Note 14 4G Global"
drag, startPoint x: 582, startPoint y: 312, endPoint x: 482, endPoint y: 297, distance: 100.8
click at [482, 297] on div "Получатель Школа [PERSON_NAME] Телефон получателя [PHONE_NUMBER] Адрес с. Слоут…" at bounding box center [518, 361] width 226 height 213
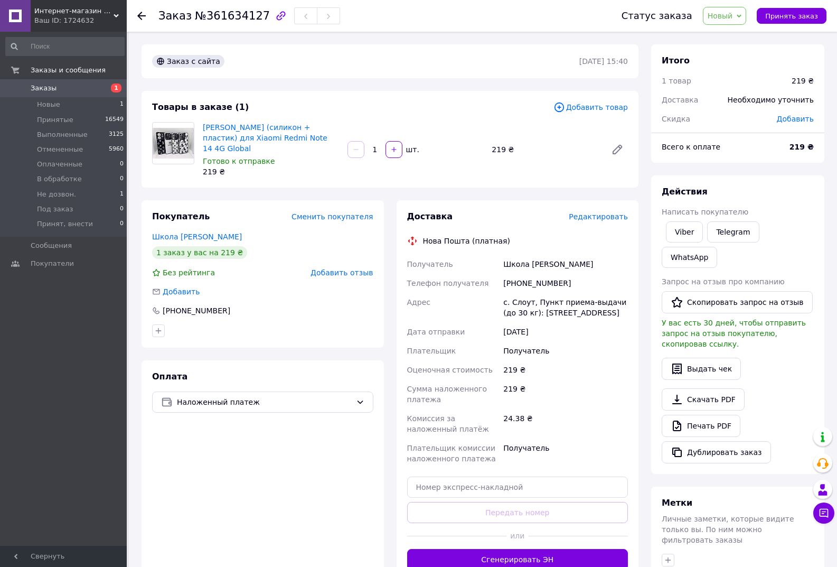
copy div "Адрес с. Слоут, Пункт приема-выдачи (до 30 кг): [STREET_ADDRESS]"
drag, startPoint x: 563, startPoint y: 278, endPoint x: 507, endPoint y: 280, distance: 56.0
click at [507, 280] on div "[PHONE_NUMBER]" at bounding box center [565, 283] width 129 height 19
copy div "380958012132"
drag, startPoint x: 557, startPoint y: 252, endPoint x: 430, endPoint y: 175, distance: 148.1
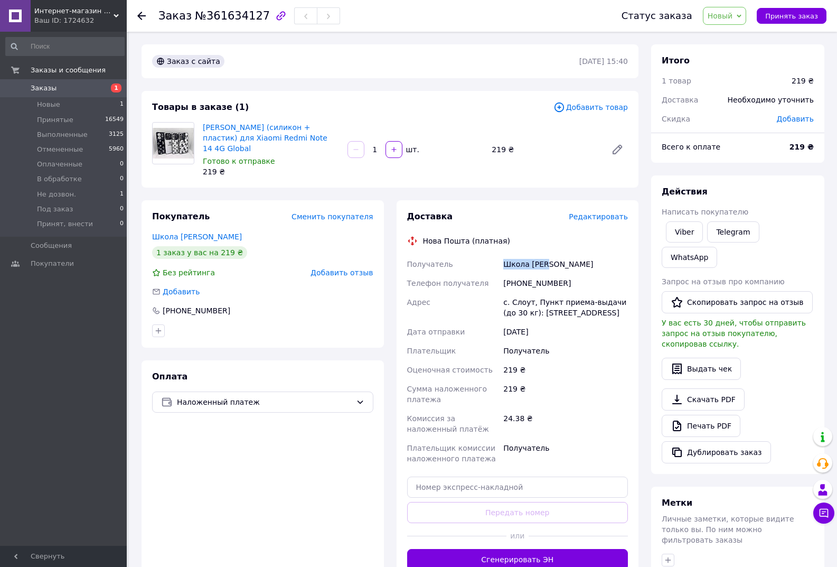
click at [468, 250] on div "Доставка Редактировать Нова Пошта (платная) Получатель Школа [PERSON_NAME] Теле…" at bounding box center [517, 390] width 221 height 359
copy div "Получатель Школа [PERSON_NAME]"
click at [747, 12] on span "Новый" at bounding box center [725, 16] width 44 height 18
click at [743, 92] on li "В обработке" at bounding box center [737, 100] width 67 height 16
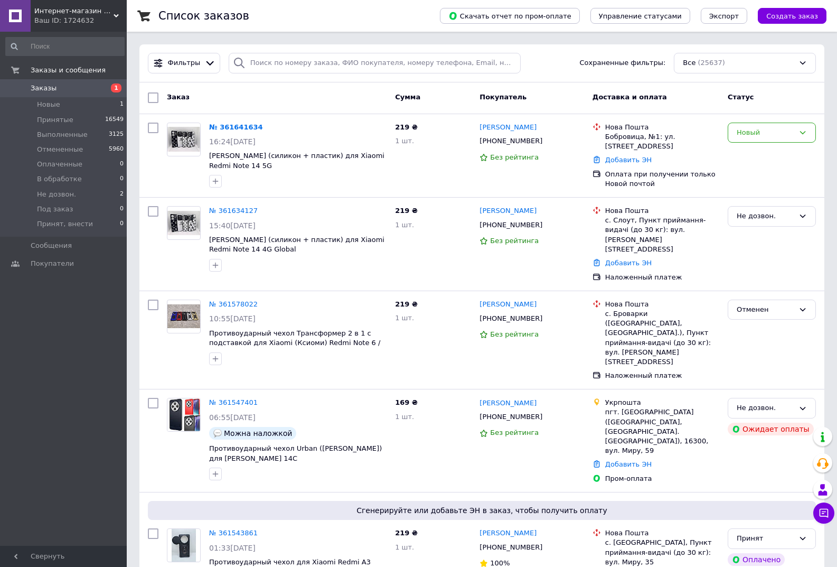
click at [50, 1] on div "Интернет-магазин Xiaomicase Ваш ID: 1724632" at bounding box center [79, 16] width 96 height 32
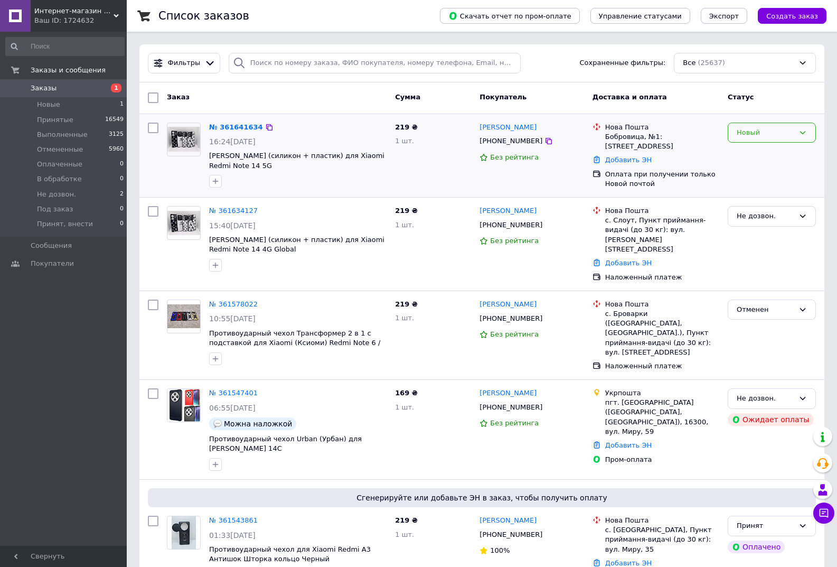
click at [779, 138] on div "Новый" at bounding box center [772, 133] width 88 height 21
click at [783, 192] on li "Отменен" at bounding box center [771, 193] width 87 height 20
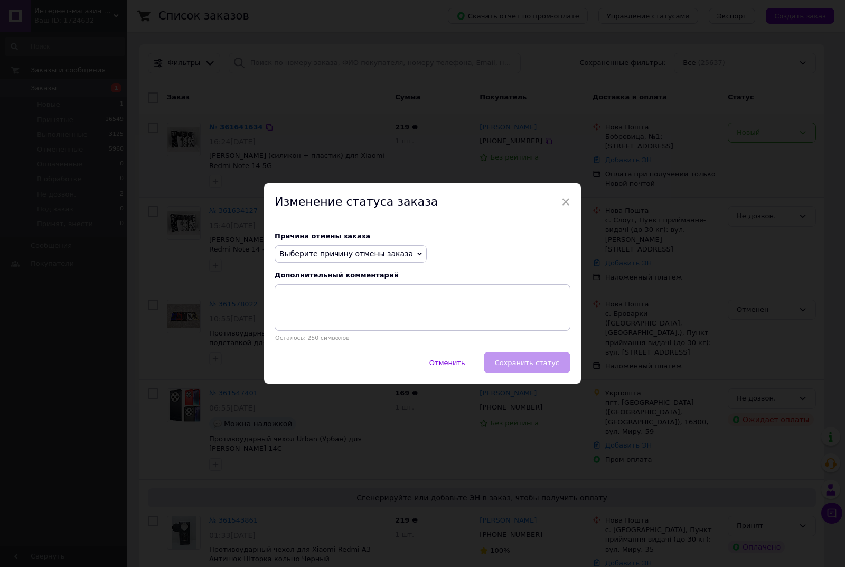
click at [396, 250] on span "Выберите причину отмены заказа" at bounding box center [351, 254] width 152 height 18
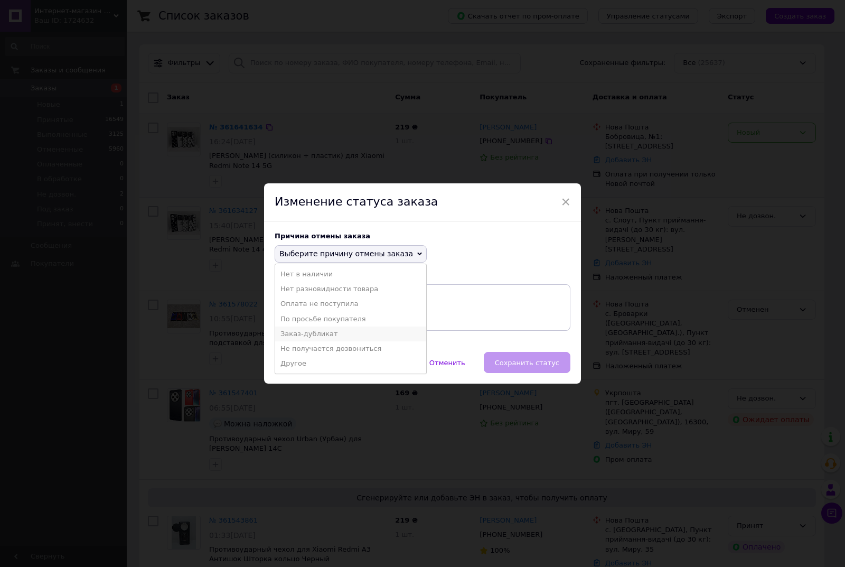
click at [311, 334] on li "Заказ-дубликат" at bounding box center [350, 333] width 151 height 15
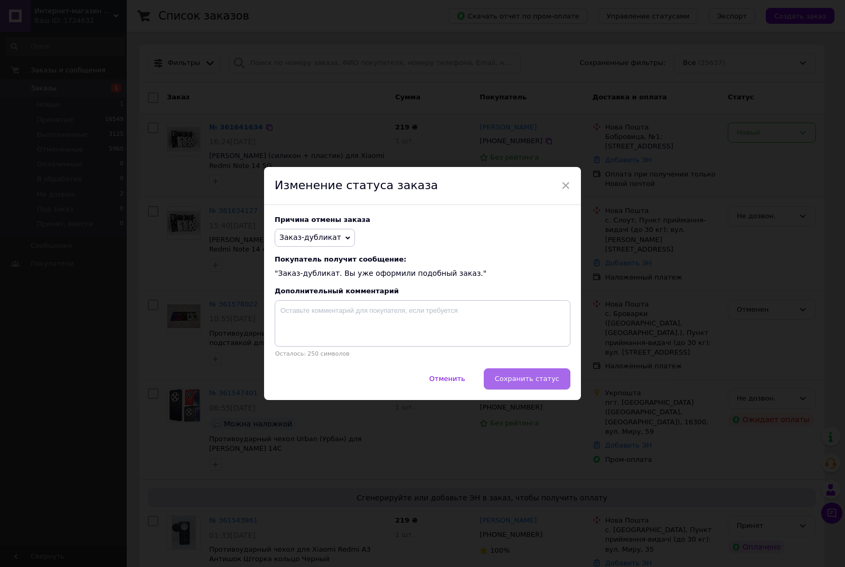
click at [554, 377] on span "Сохранить статус" at bounding box center [527, 378] width 64 height 8
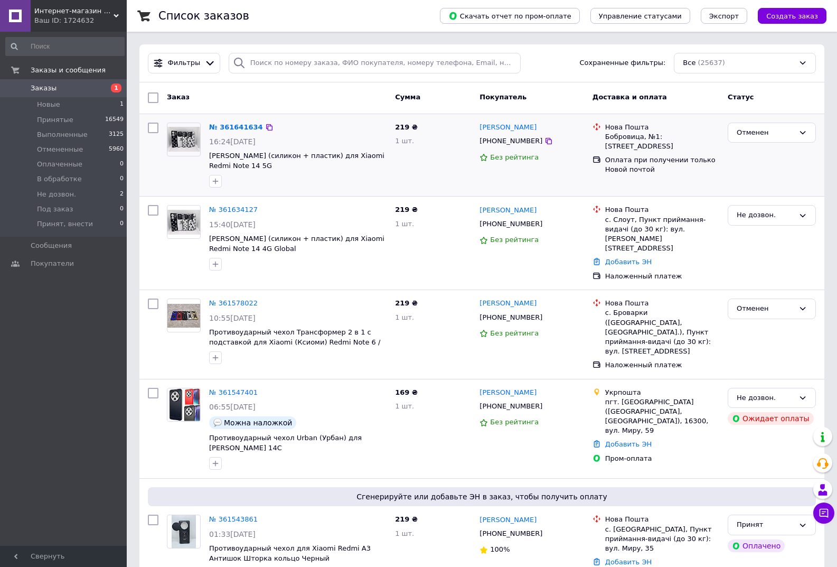
click at [90, 23] on div "Ваш ID: 1724632" at bounding box center [80, 21] width 92 height 10
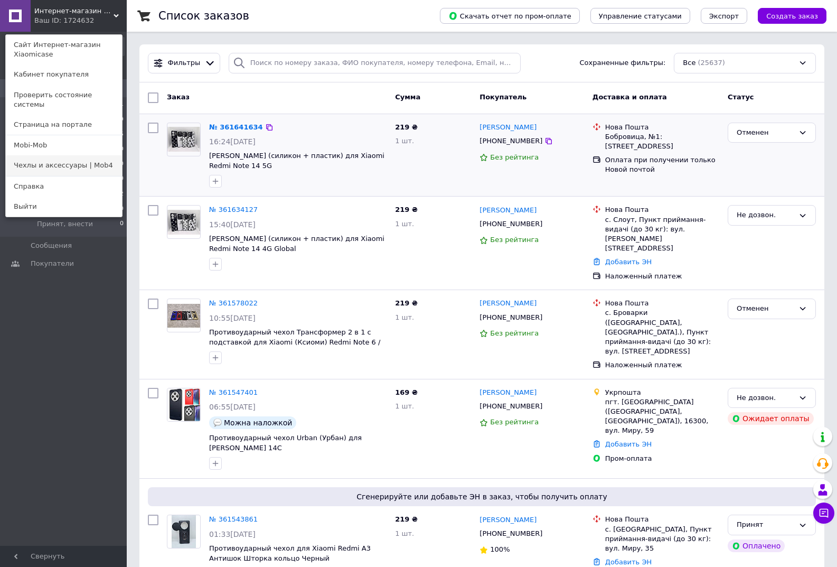
click at [93, 155] on link "Чехлы и аксессуары | Mob4" at bounding box center [64, 165] width 116 height 20
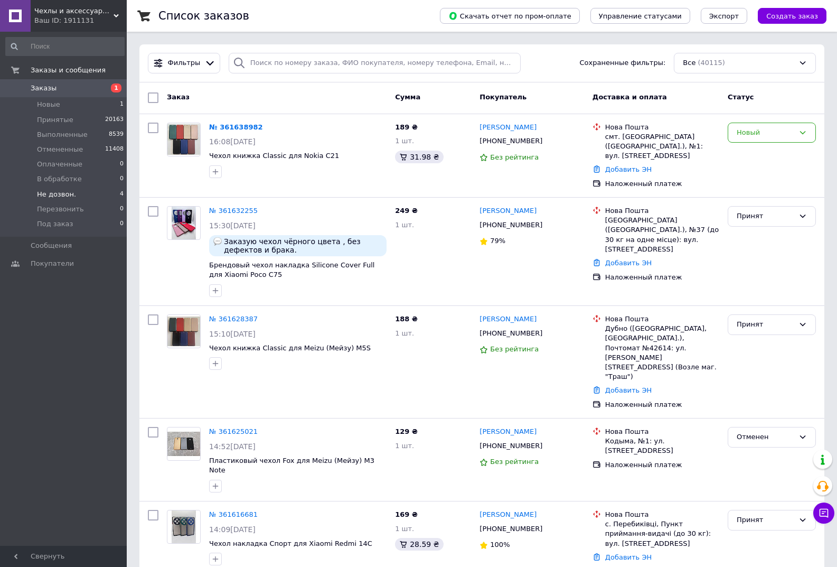
click at [70, 195] on span "Не дозвон." at bounding box center [56, 195] width 39 height 10
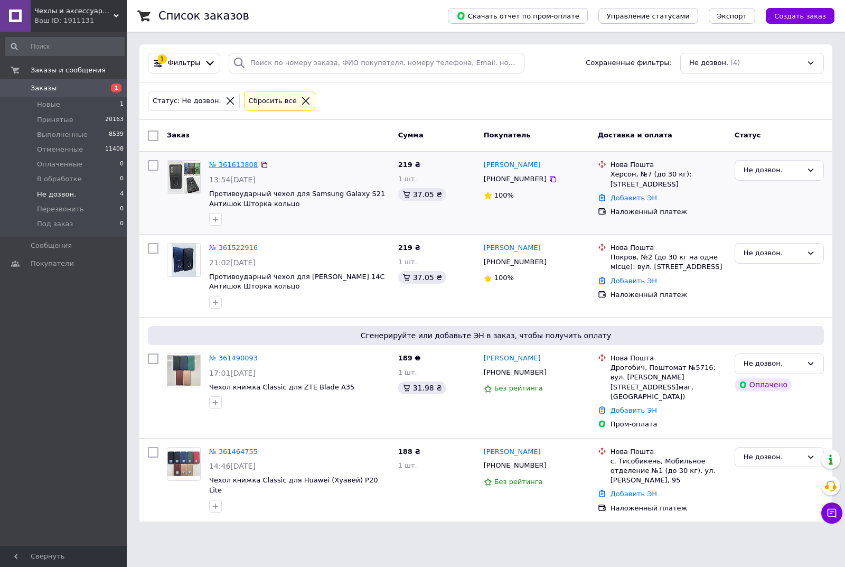
click at [237, 168] on link "№ 361613808" at bounding box center [233, 165] width 49 height 8
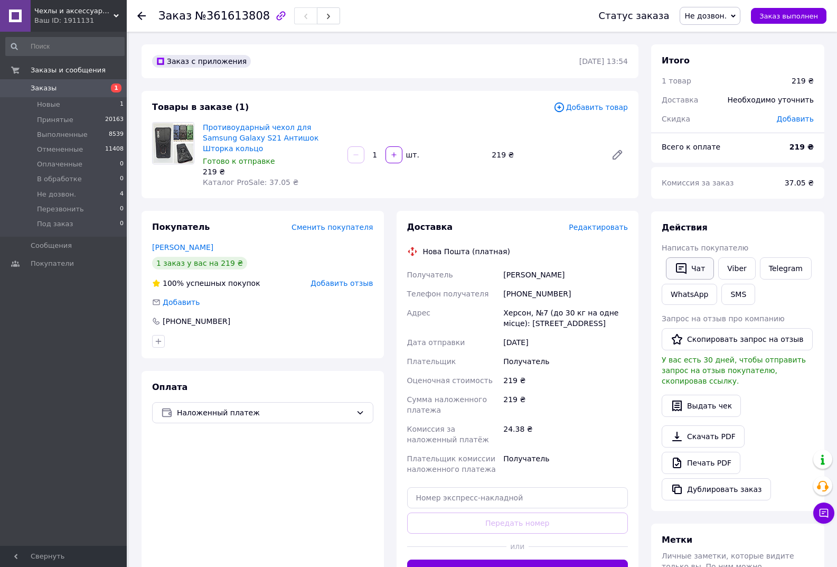
click at [692, 268] on button "Чат" at bounding box center [690, 268] width 48 height 22
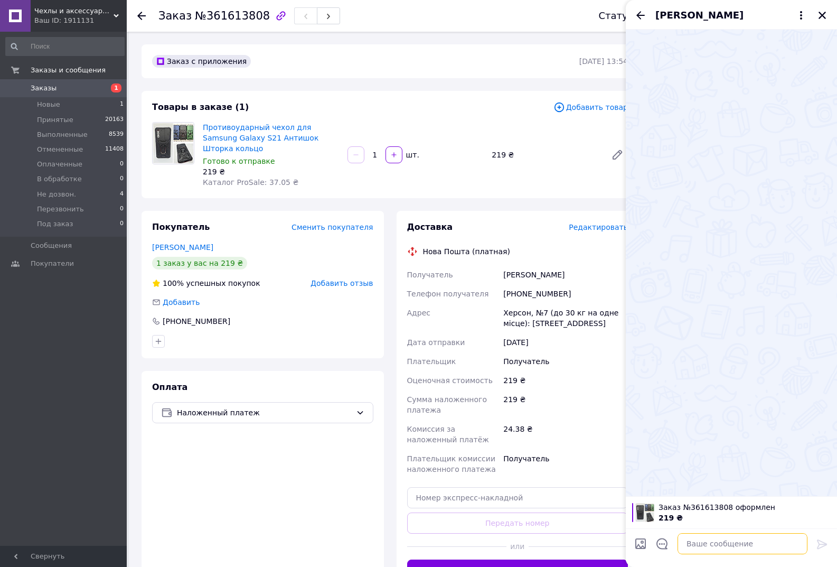
click at [733, 549] on textarea at bounding box center [743, 543] width 130 height 21
paste textarea "Добрий день, це інтернет-магазин мобільних аксесуарів. Не можемо з вами зв'язат…"
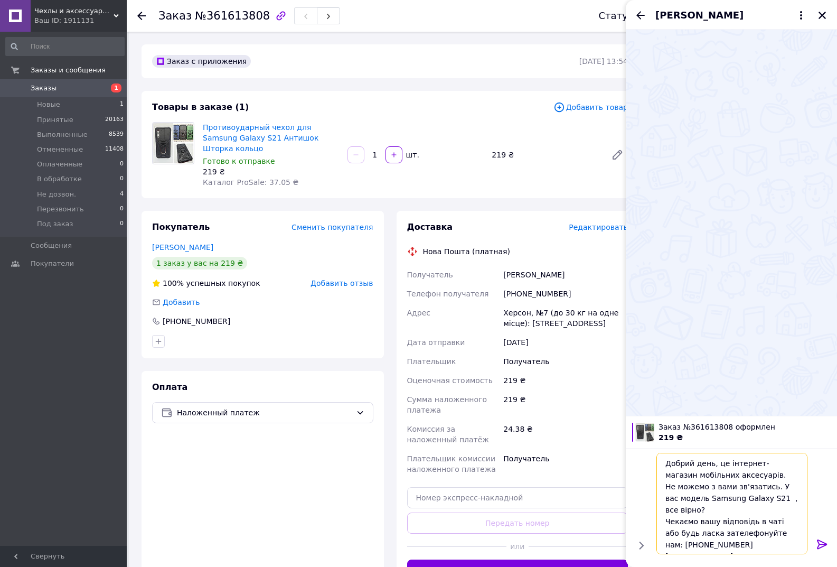
type textarea "Добрий день, це інтернет-магазин мобільних аксесуарів. Не можемо з вами зв'язат…"
click at [821, 546] on icon at bounding box center [822, 544] width 10 height 10
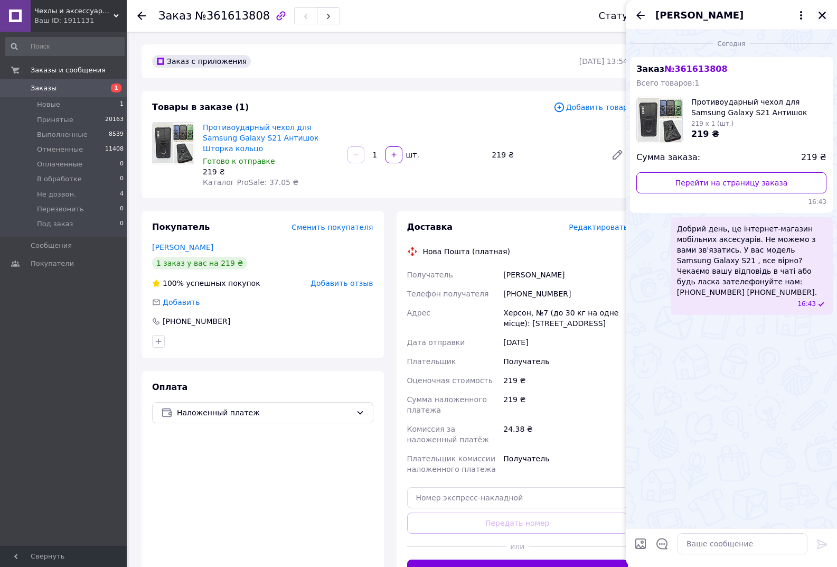
click at [819, 15] on icon "Закрыть" at bounding box center [823, 16] width 10 height 10
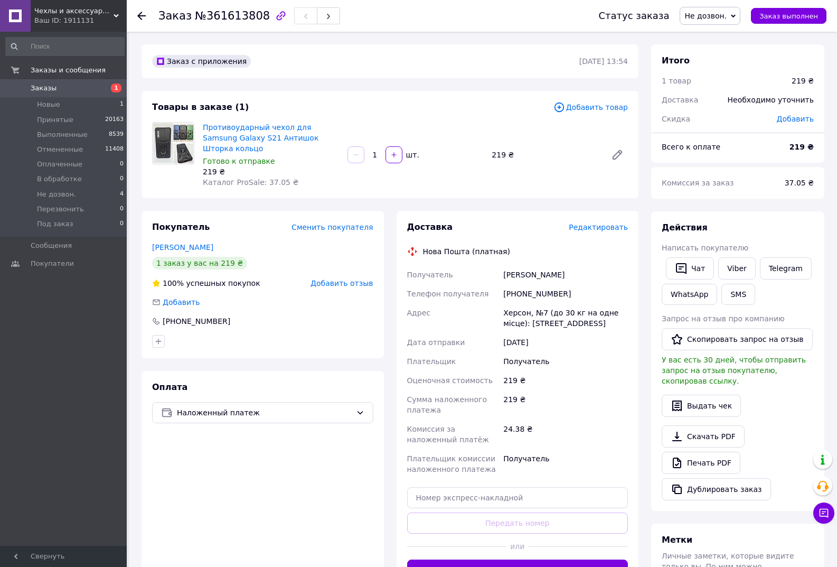
click at [67, 15] on span "Чехлы и аксессуары | Mob4" at bounding box center [73, 11] width 79 height 10
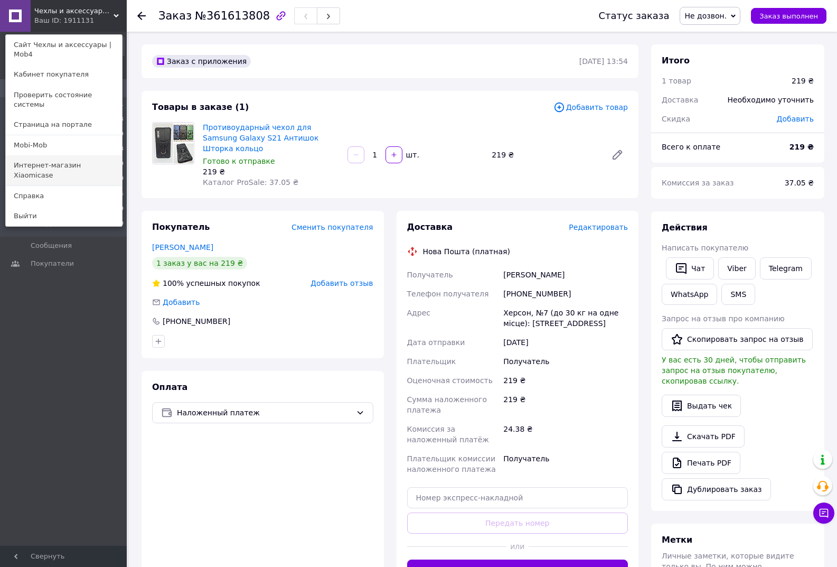
click at [66, 155] on link "Интернет-магазин Xiaomicase" at bounding box center [64, 170] width 116 height 30
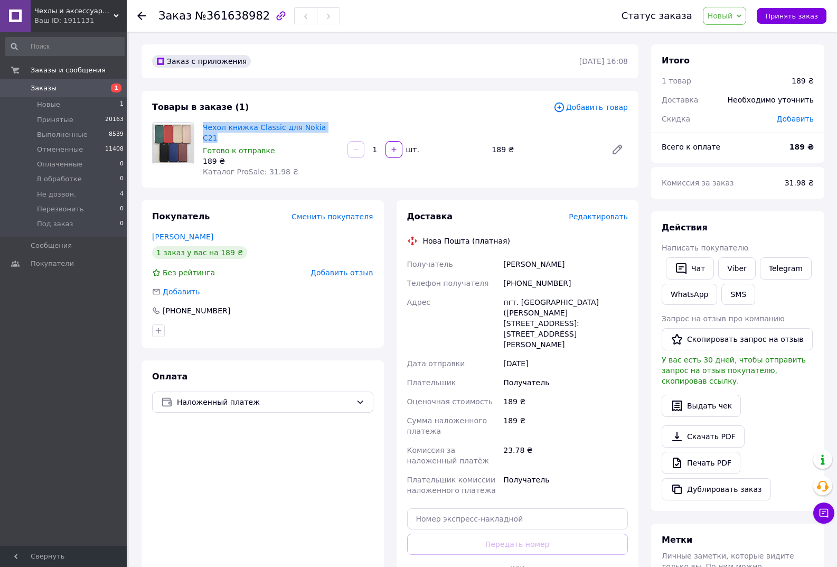
drag, startPoint x: 336, startPoint y: 120, endPoint x: 202, endPoint y: 127, distance: 134.8
click at [202, 127] on div "Чехол книжка Classic для Nokia C21 Готово к отправке 189 ₴ Каталог ProSale: 31.…" at bounding box center [271, 149] width 145 height 59
copy link "Чехол книжка Classic для Nokia C21"
drag, startPoint x: 621, startPoint y: 312, endPoint x: 501, endPoint y: 303, distance: 120.2
click at [501, 303] on div "Получатель Буртник Вадим Телефон получателя +380990569743 Адрес пгт. Новая Ушиц…" at bounding box center [518, 377] width 226 height 245
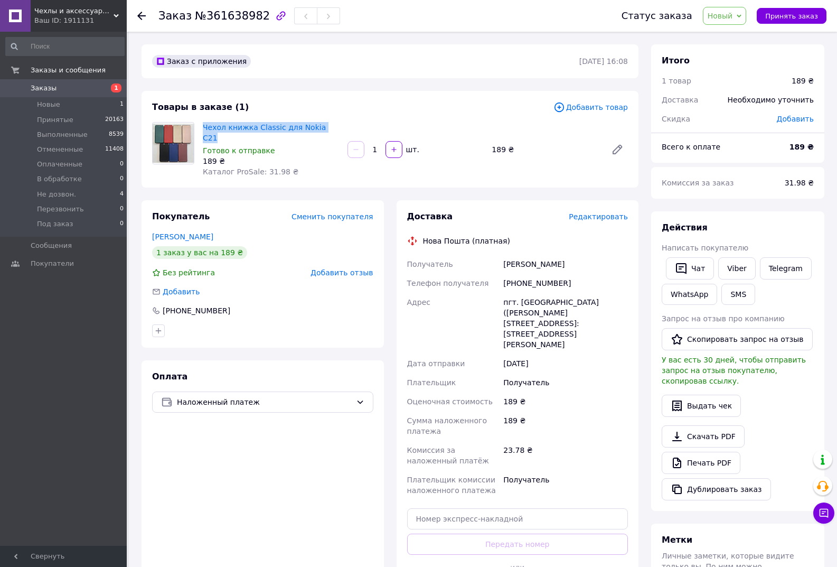
click at [500, 293] on div "Адрес" at bounding box center [453, 323] width 97 height 61
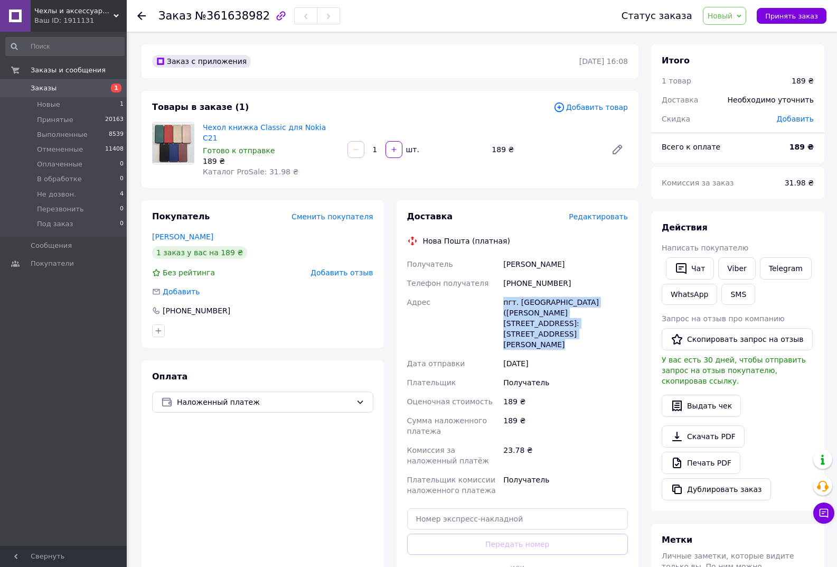
drag, startPoint x: 500, startPoint y: 293, endPoint x: 609, endPoint y: 303, distance: 109.8
click at [609, 303] on div "Получатель Буртник Вадим Телефон получателя +380990569743 Адрес пгт. Новая Ушиц…" at bounding box center [518, 377] width 226 height 245
drag, startPoint x: 571, startPoint y: 270, endPoint x: 510, endPoint y: 274, distance: 61.3
click at [510, 274] on div "[PHONE_NUMBER]" at bounding box center [565, 283] width 129 height 19
copy div "380990569743"
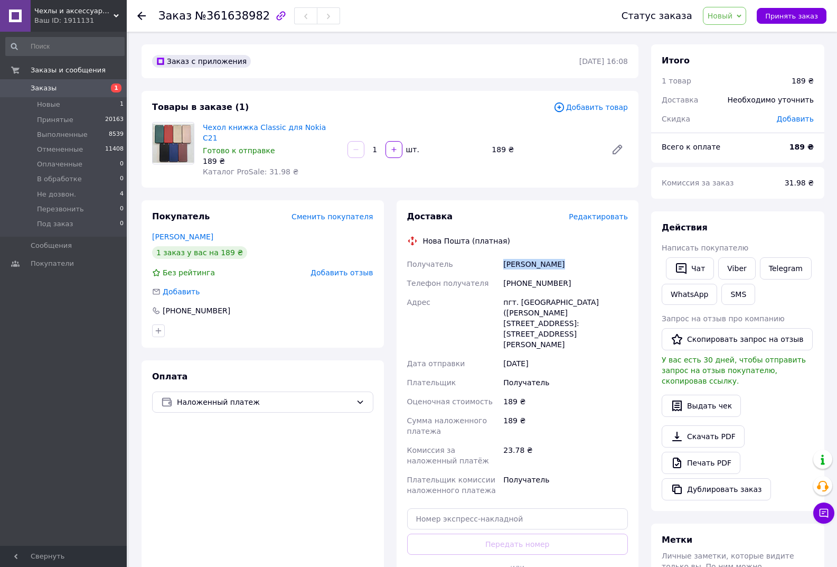
drag, startPoint x: 578, startPoint y: 252, endPoint x: 500, endPoint y: 247, distance: 78.3
click at [500, 255] on div "Получатель Буртник Вадим Телефон получателя +380990569743 Адрес пгт. Новая Ушиц…" at bounding box center [518, 377] width 226 height 245
copy div "Получатель Буртник Вадим"
click at [726, 17] on span "Новый" at bounding box center [720, 16] width 25 height 8
click at [748, 101] on li "В обработке" at bounding box center [733, 100] width 58 height 16
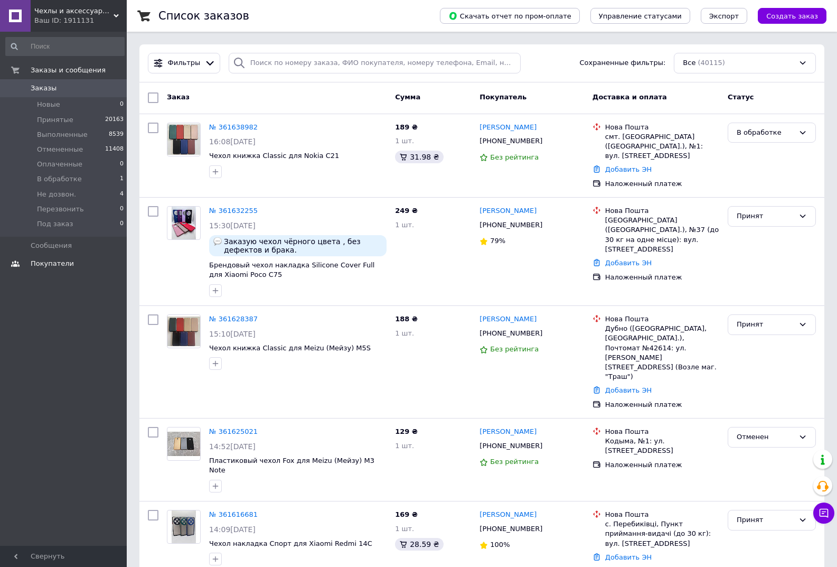
drag, startPoint x: 0, startPoint y: 0, endPoint x: 76, endPoint y: 255, distance: 265.7
click at [76, 255] on link "Покупатели" at bounding box center [65, 264] width 130 height 18
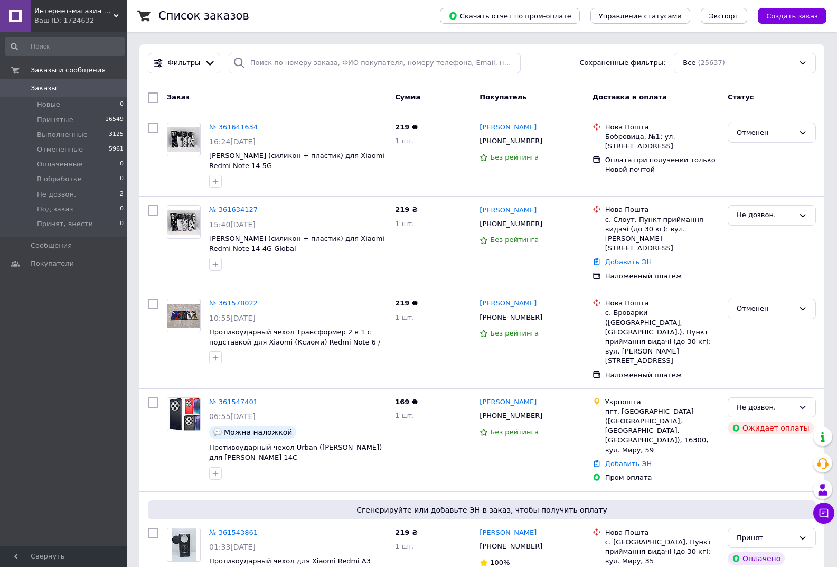
click at [87, 16] on div "Ваш ID: 1724632" at bounding box center [80, 21] width 92 height 10
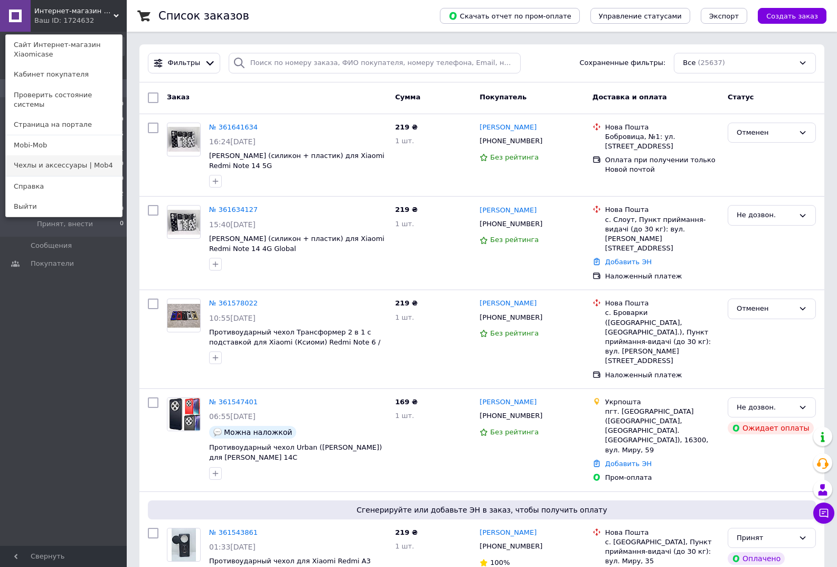
click at [114, 155] on link "Чехлы и аксессуары | Mob4" at bounding box center [64, 165] width 116 height 20
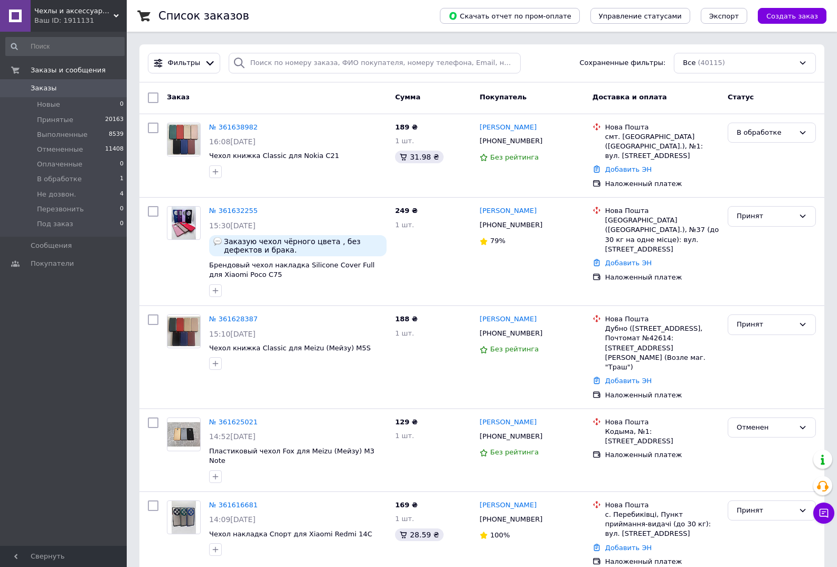
click at [75, 13] on span "Чехлы и аксессуары | Mob4" at bounding box center [73, 11] width 79 height 10
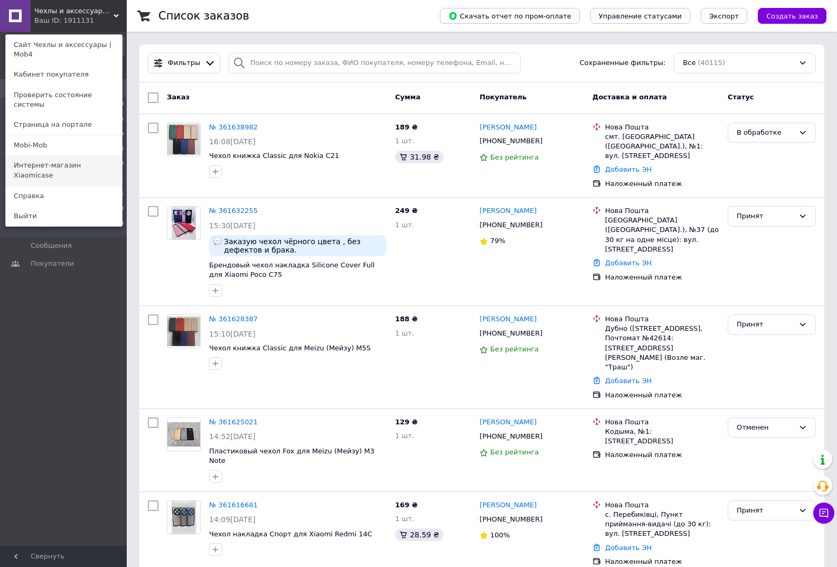
click at [70, 155] on link "Интернет-магазин Xiaomicase" at bounding box center [64, 170] width 116 height 30
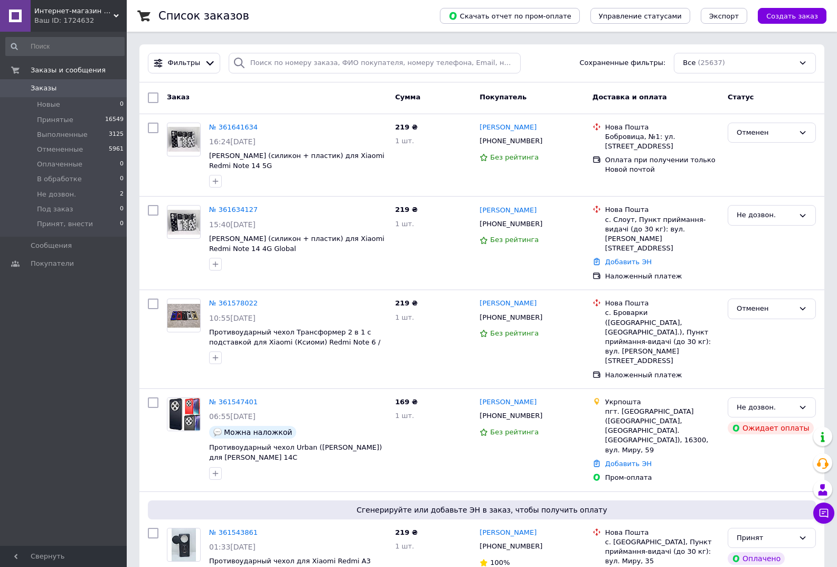
click at [100, 15] on span "Интернет-магазин Xiaomicase" at bounding box center [73, 11] width 79 height 10
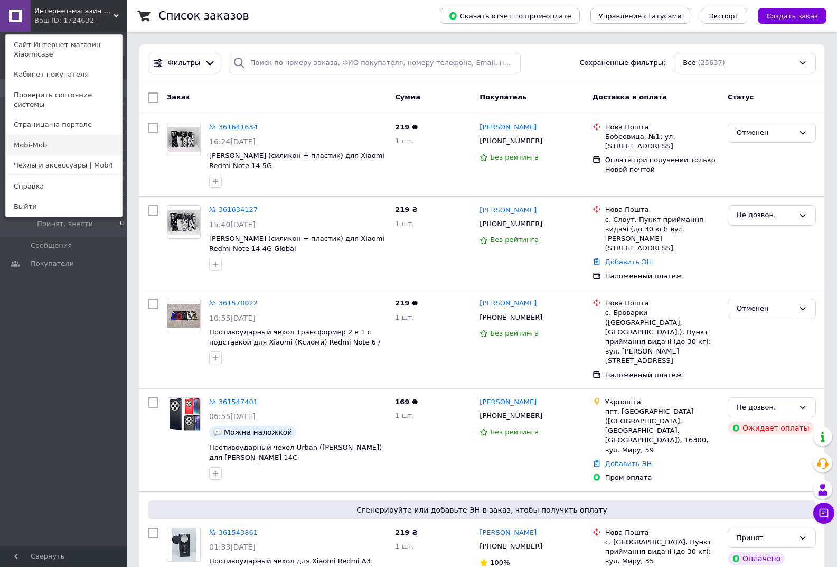
click at [37, 140] on link "Mobi-Mob" at bounding box center [64, 145] width 116 height 20
